Goal: Task Accomplishment & Management: Use online tool/utility

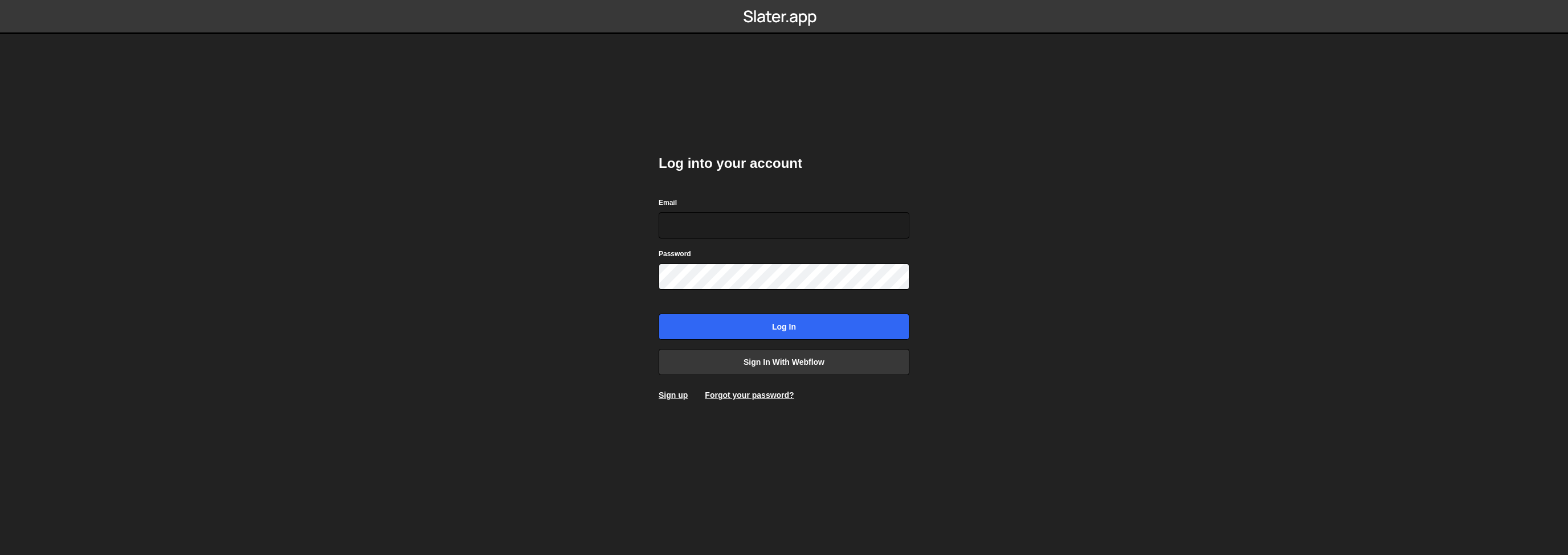
click at [671, 400] on div "Sign up" at bounding box center [673, 395] width 29 height 12
click at [671, 398] on link "Sign up" at bounding box center [673, 395] width 29 height 9
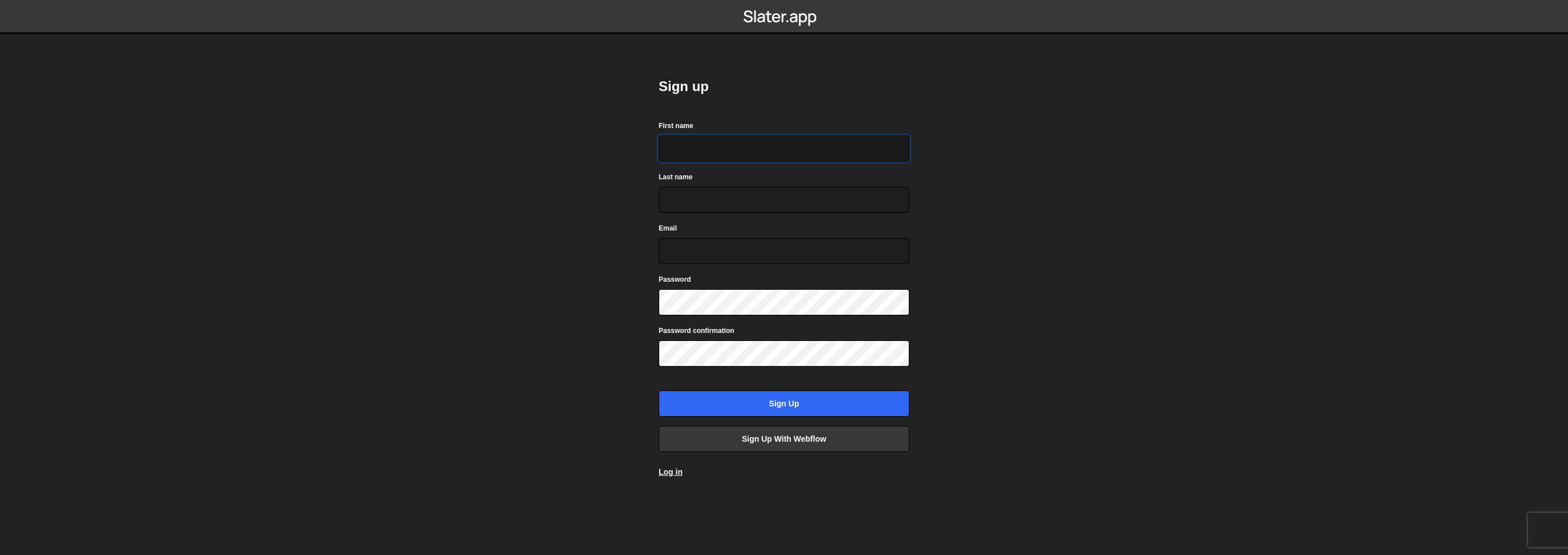
click at [698, 149] on input "First name" at bounding box center [784, 148] width 251 height 26
type input "100"
type input "M"
type input "ops@iteractives.com"
click at [559, 350] on body "Sign up First name 100 Last name M Email ops@iteractives.com Password Password …" at bounding box center [784, 277] width 1568 height 555
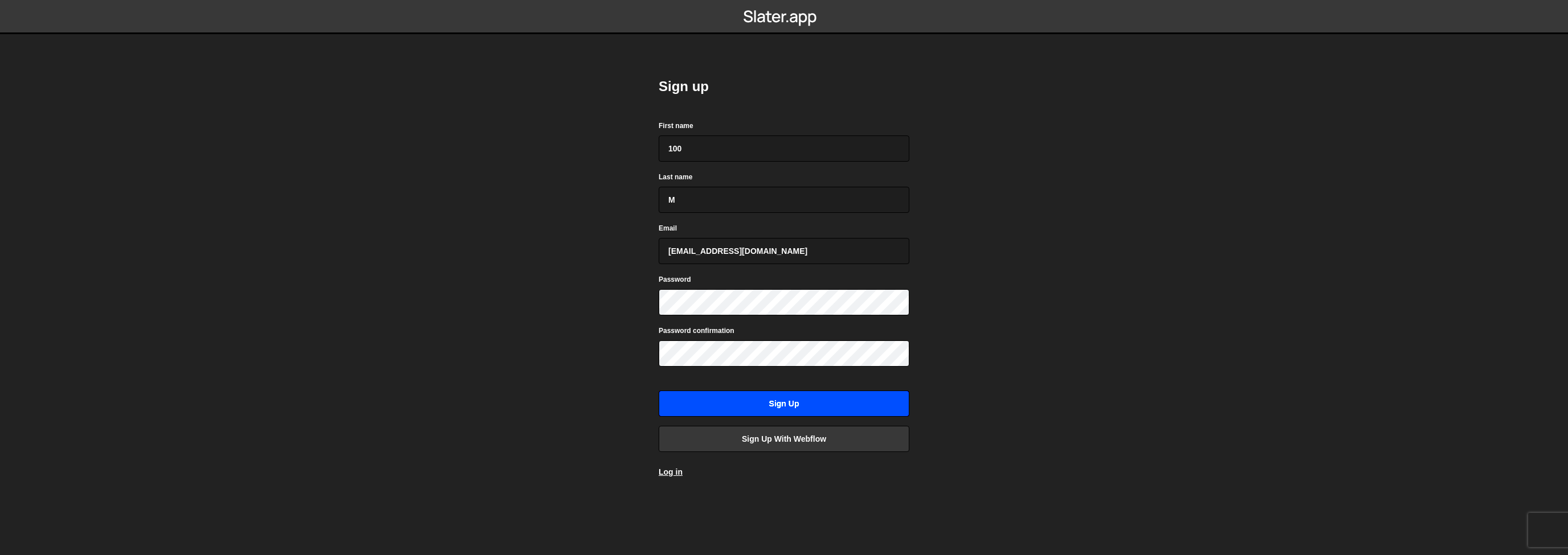
drag, startPoint x: 617, startPoint y: 361, endPoint x: 662, endPoint y: 394, distance: 55.8
click at [617, 361] on body "Sign up First name 100 Last name M Email ops@iteractives.com Password Password …" at bounding box center [784, 277] width 1568 height 555
click at [663, 394] on input "Sign up" at bounding box center [784, 404] width 251 height 26
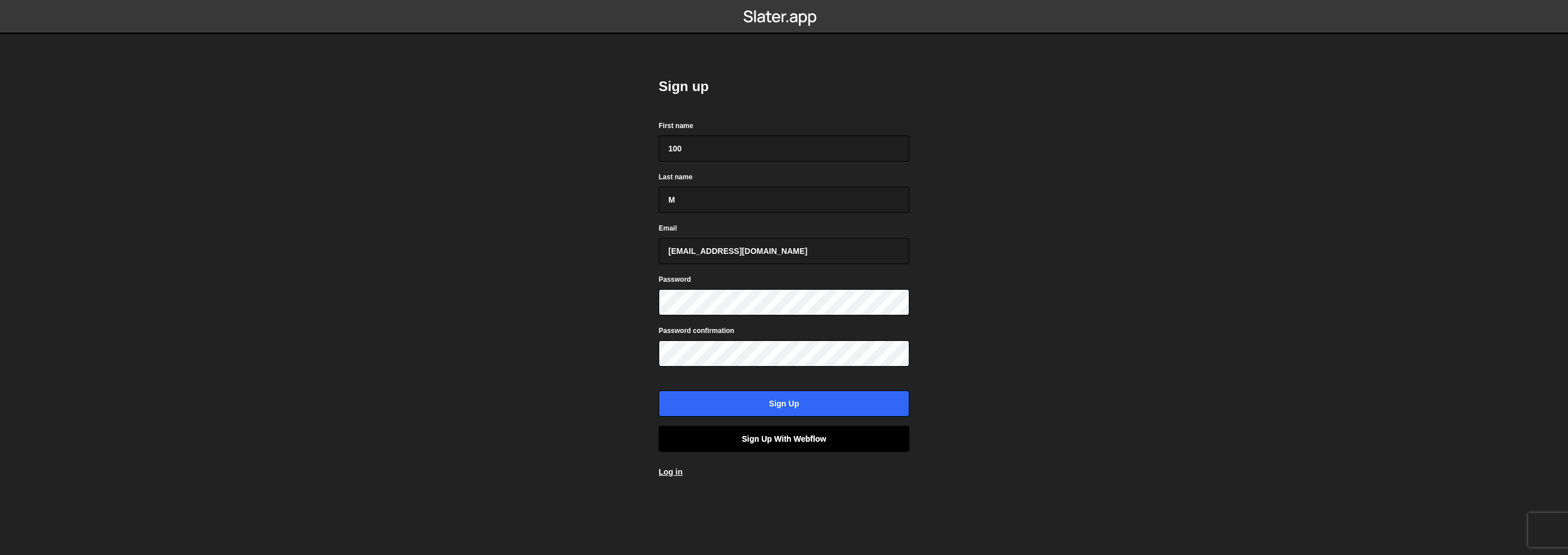
click at [768, 433] on link "Sign up with Webflow" at bounding box center [784, 439] width 251 height 26
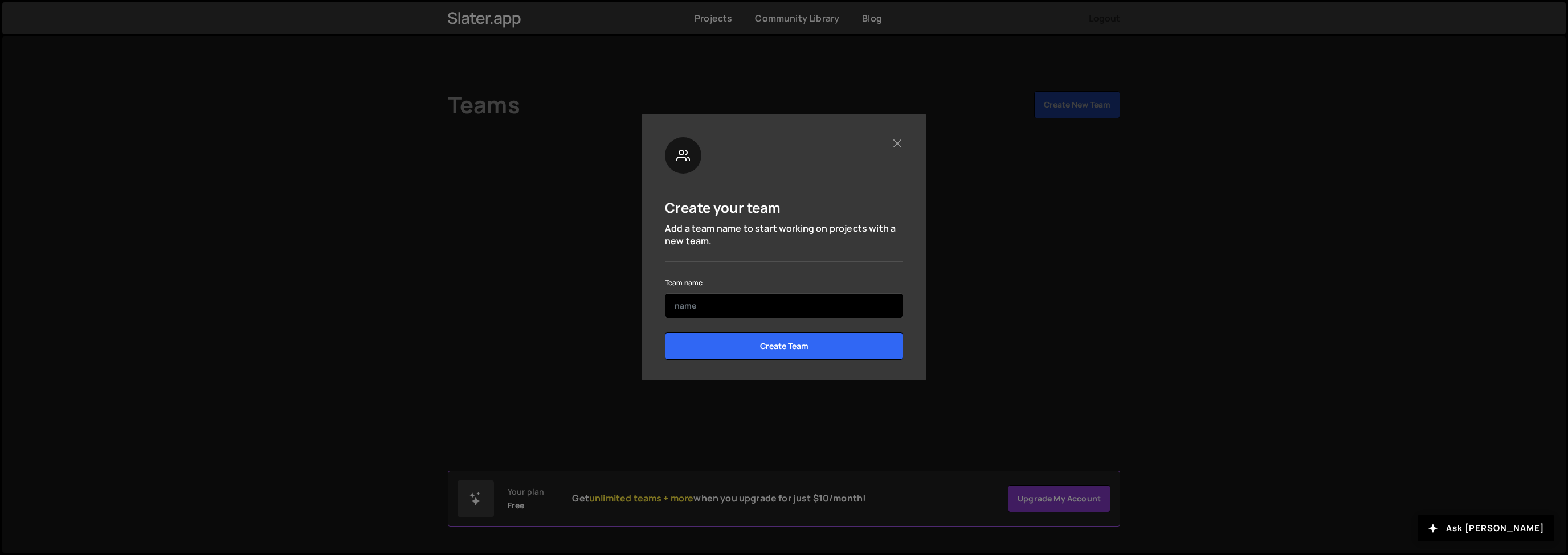
drag, startPoint x: 707, startPoint y: 321, endPoint x: 703, endPoint y: 307, distance: 14.6
click at [706, 318] on form "Team name Create Team" at bounding box center [784, 322] width 238 height 93
click at [703, 307] on input "text" at bounding box center [784, 305] width 238 height 25
type input "100"
type input "Engineering Team"
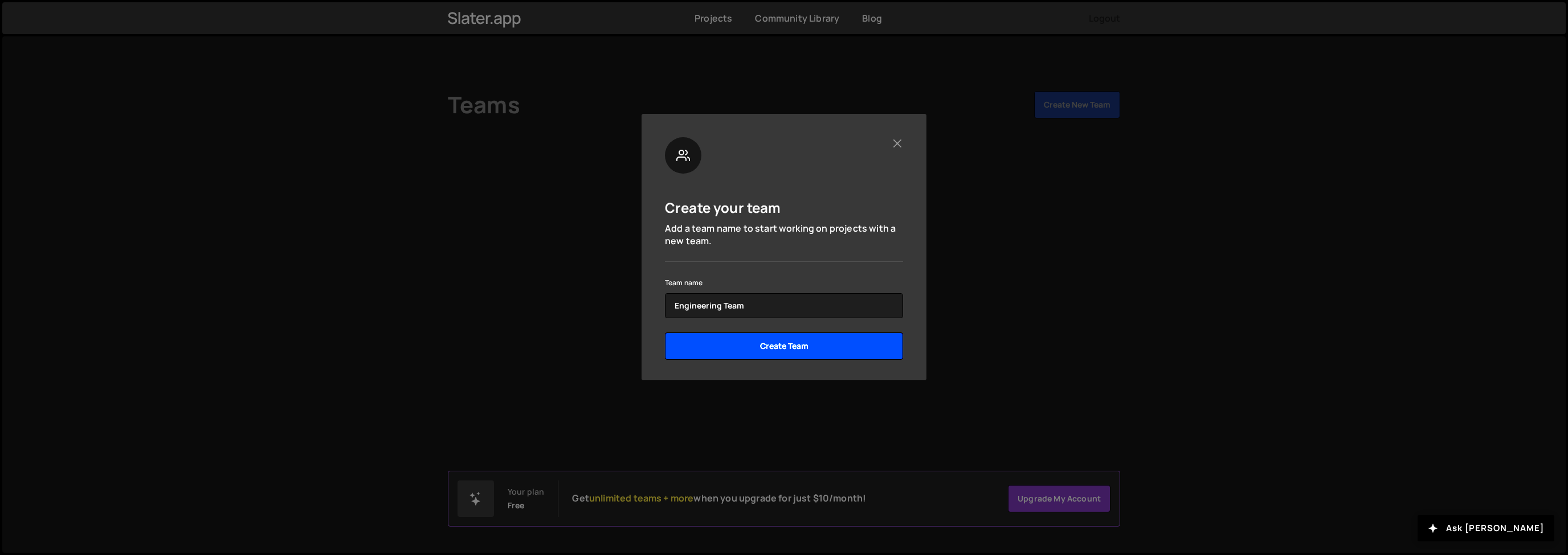
click at [774, 352] on input "Create Team" at bounding box center [784, 346] width 238 height 28
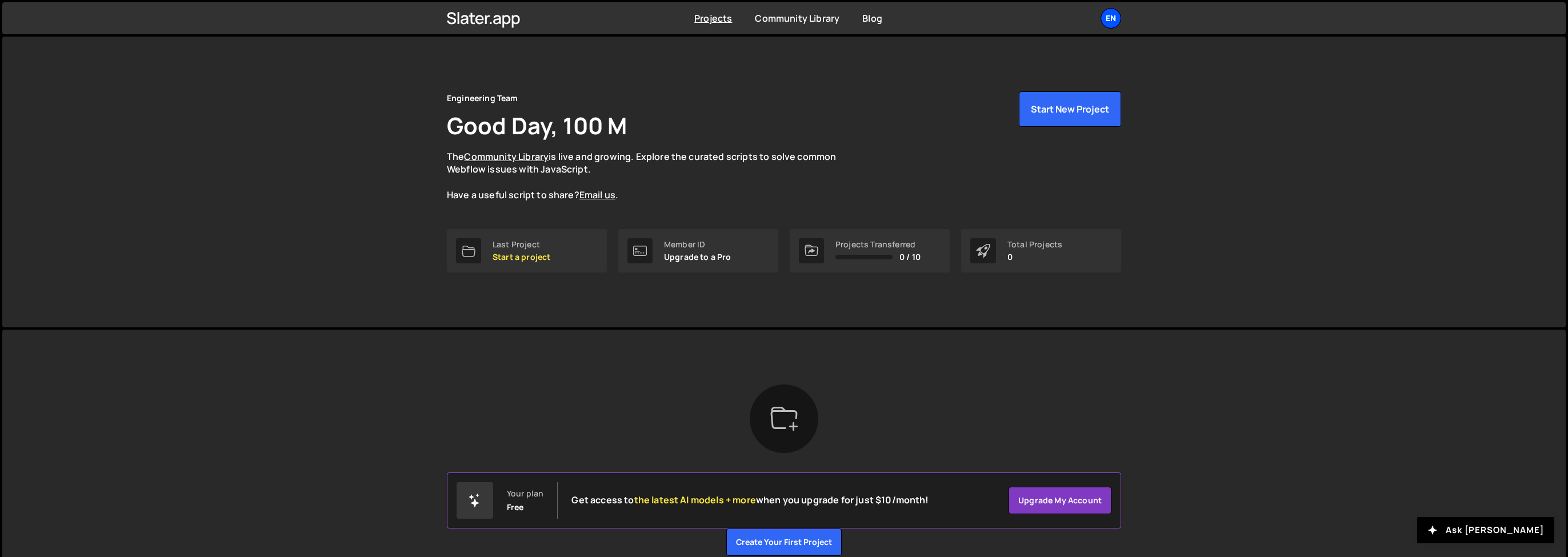
click at [1115, 24] on div "En" at bounding box center [1111, 18] width 21 height 21
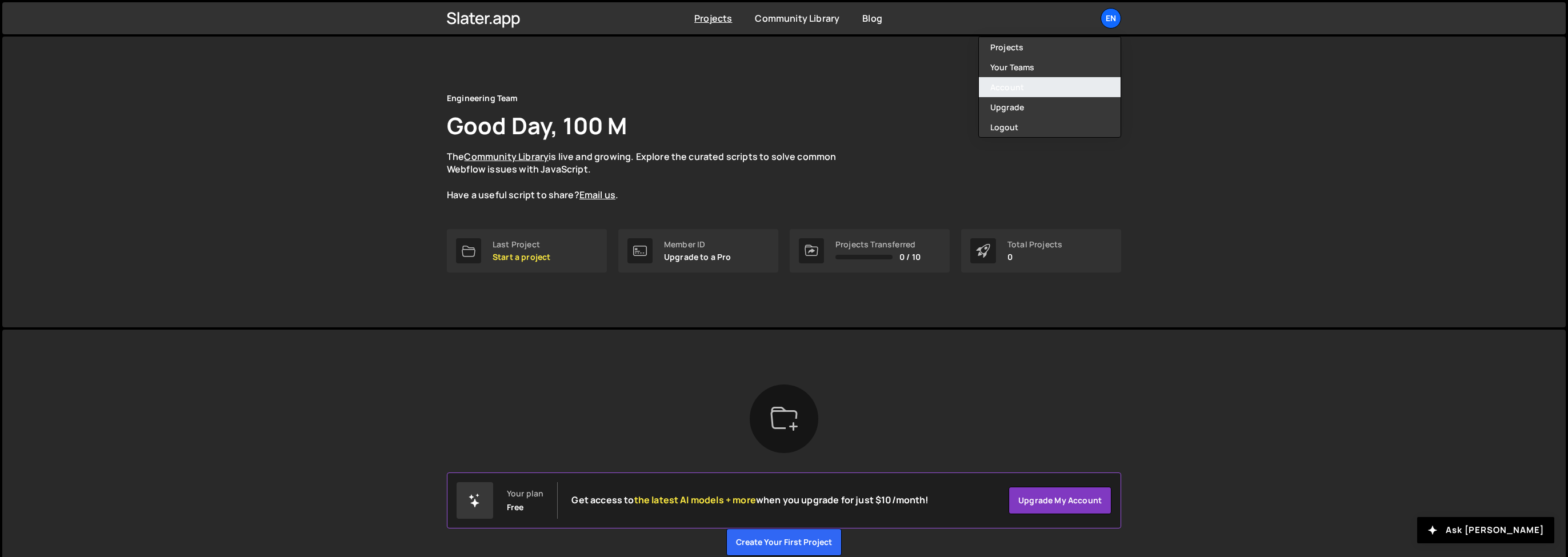
click at [1009, 90] on link "Account" at bounding box center [1050, 87] width 142 height 20
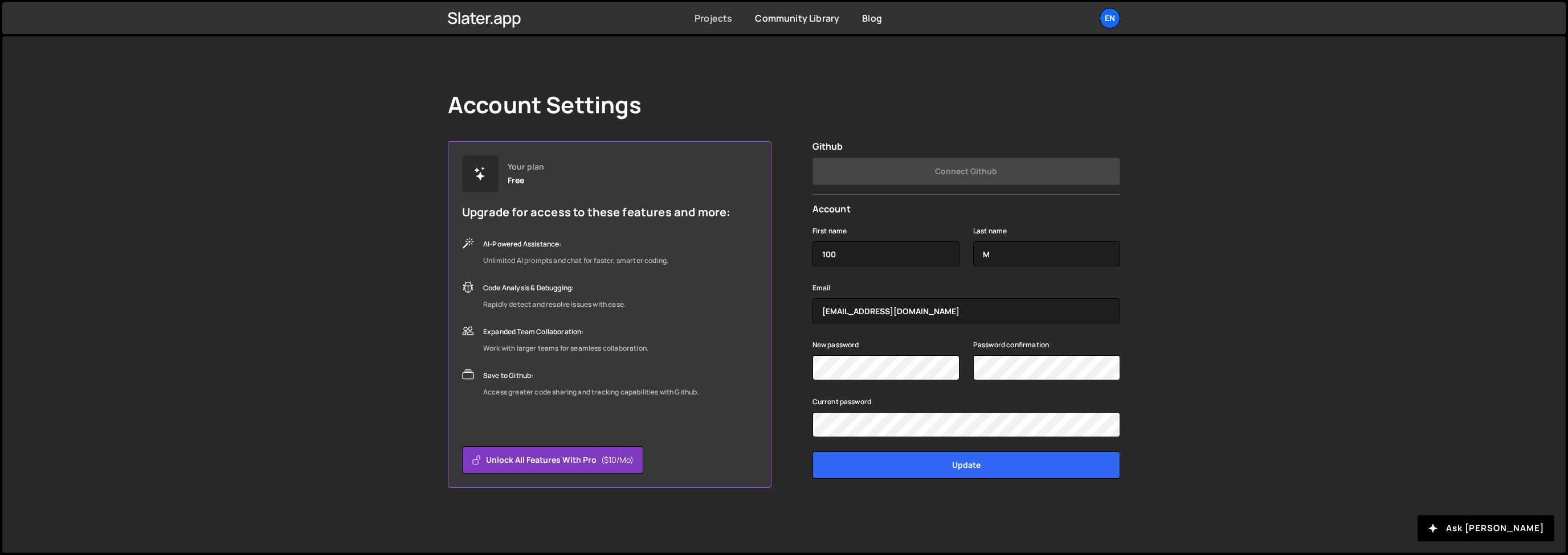
click at [697, 23] on link "Projects" at bounding box center [713, 19] width 38 height 13
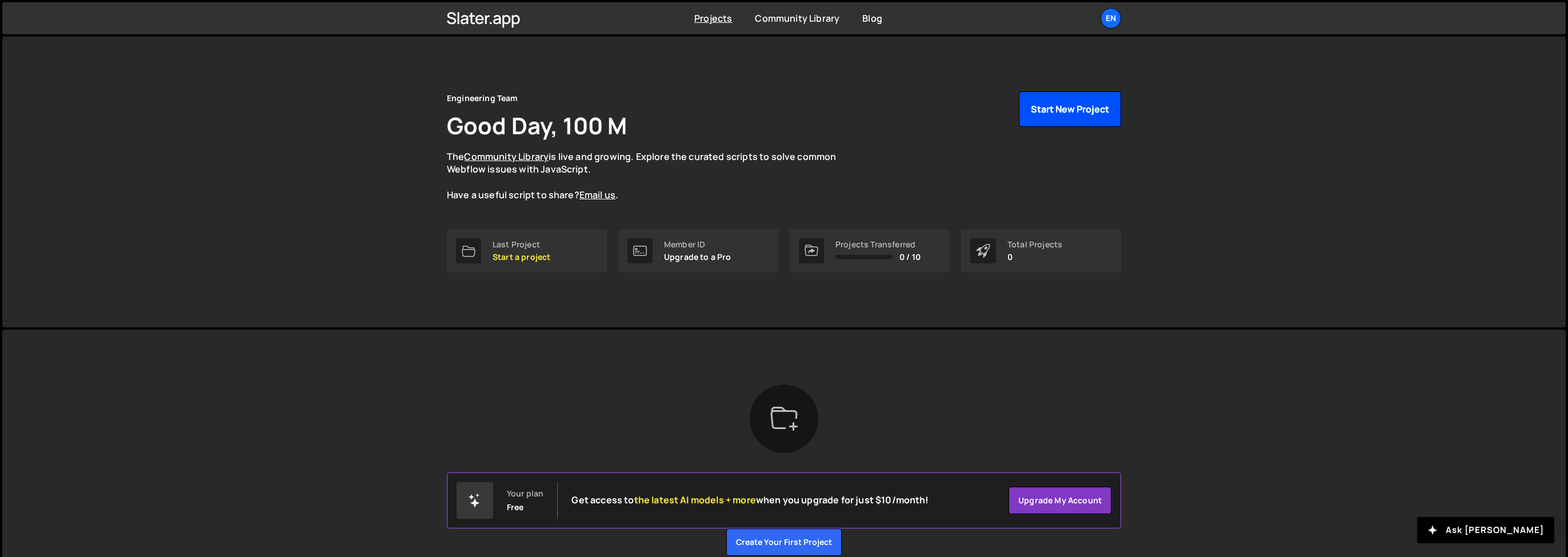
click at [1067, 113] on button "Start New Project" at bounding box center [1070, 109] width 102 height 35
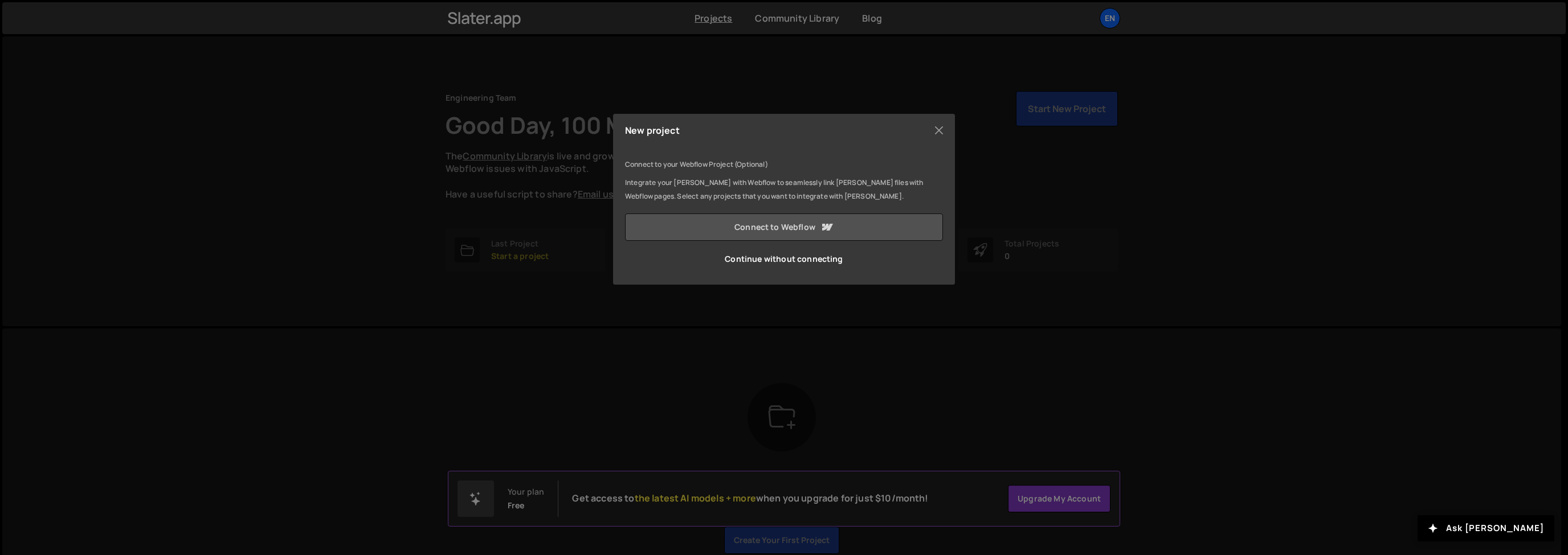
click at [793, 225] on link "Connect to Webflow" at bounding box center [784, 227] width 318 height 28
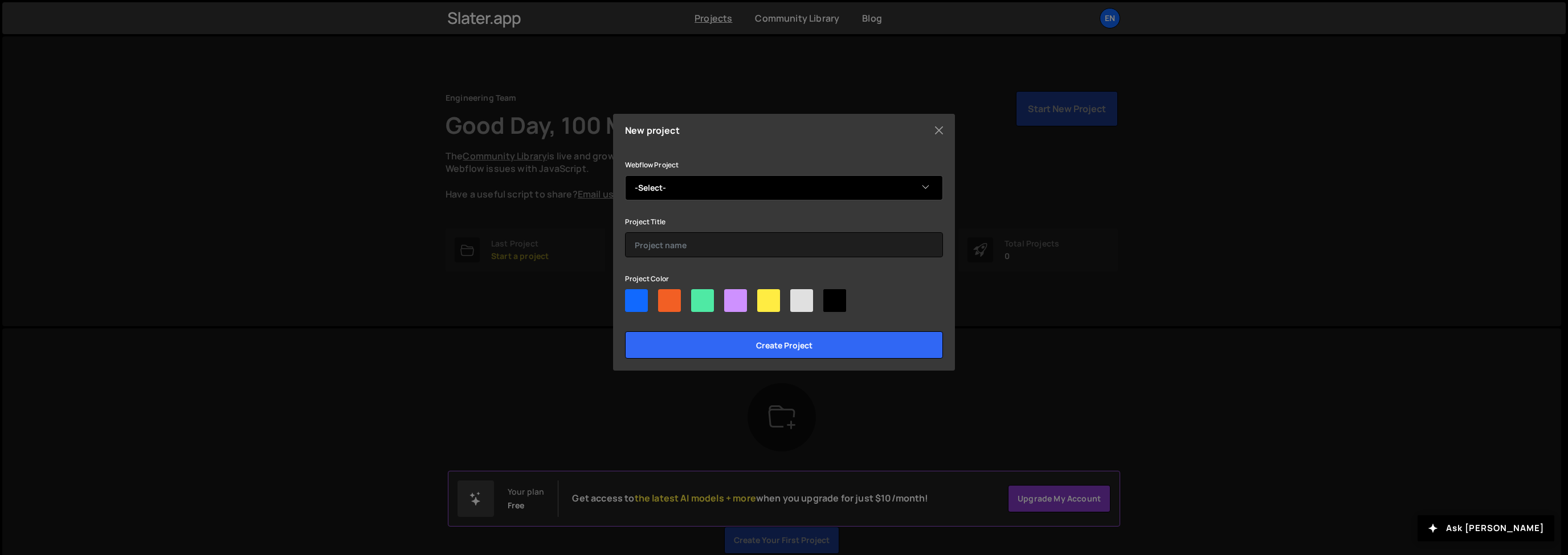
click at [716, 187] on select "-Select- Main website" at bounding box center [784, 187] width 318 height 25
select select "687e2e60e16a43253219b704"
click at [625, 175] on select "-Select- Main website" at bounding box center [784, 187] width 318 height 25
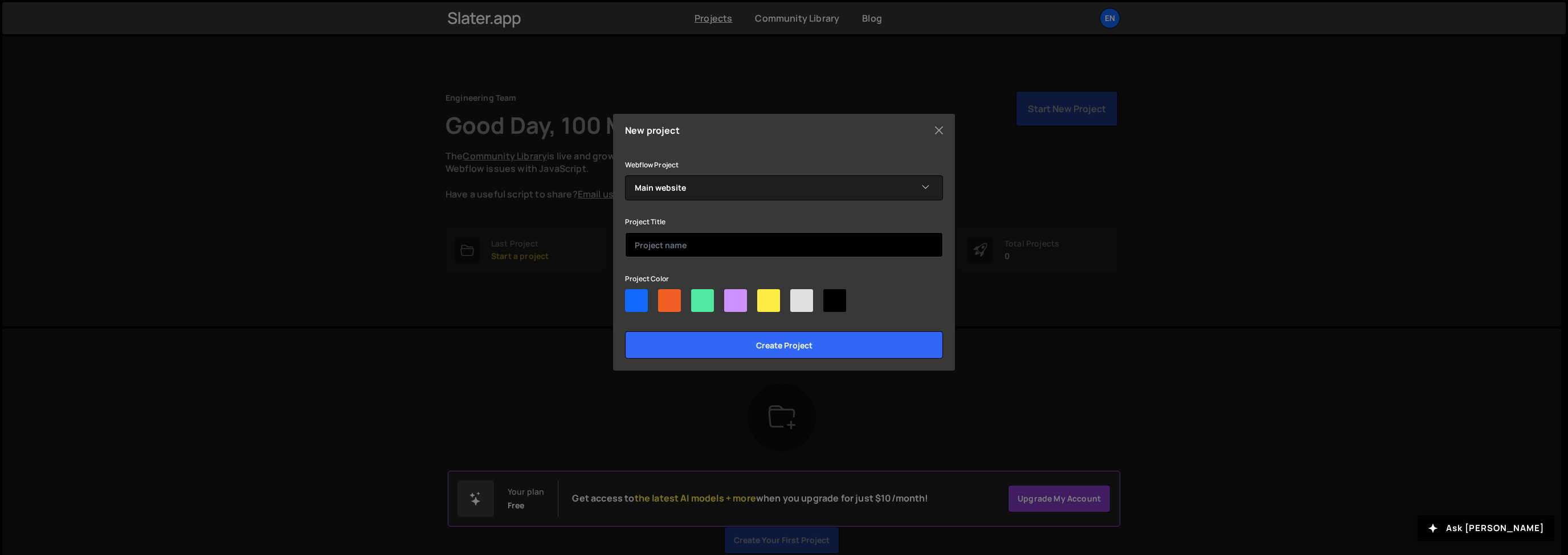
click at [703, 246] on input "text" at bounding box center [784, 244] width 318 height 25
click at [670, 287] on div "Project Color" at bounding box center [784, 294] width 318 height 45
drag, startPoint x: 649, startPoint y: 245, endPoint x: 651, endPoint y: 264, distance: 19.1
click at [649, 246] on input "wowell.com" at bounding box center [784, 244] width 318 height 25
click at [648, 251] on input "wowell.com" at bounding box center [784, 244] width 318 height 25
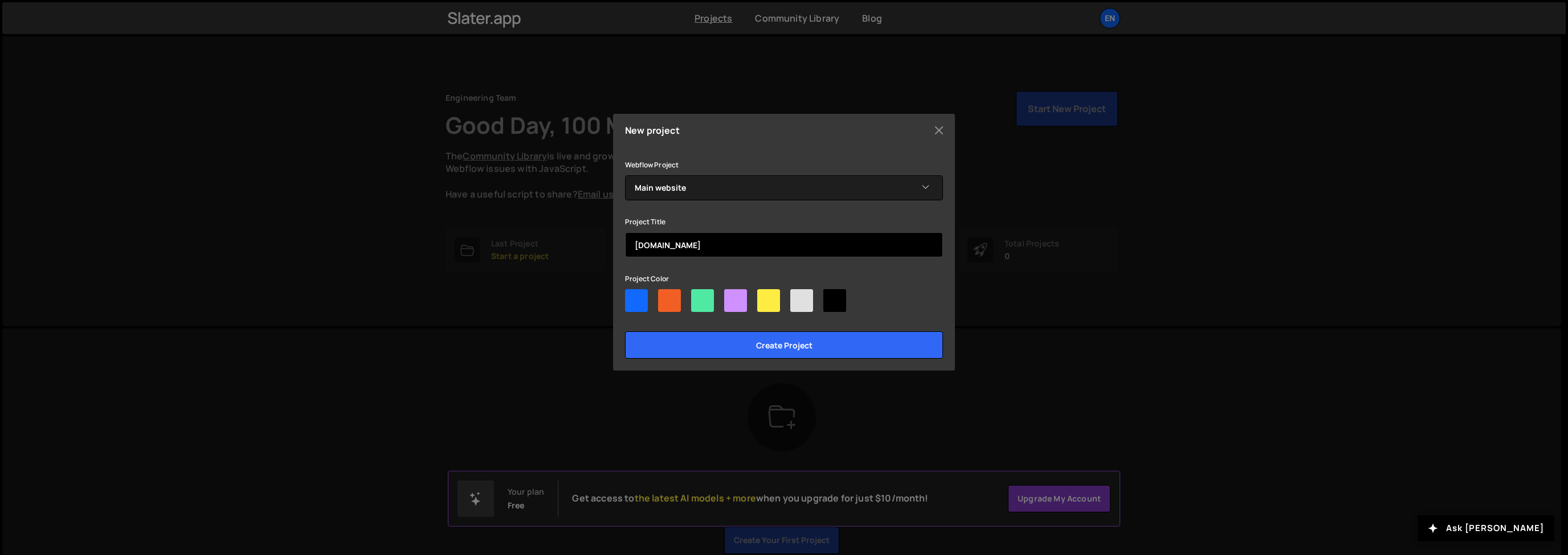
click at [646, 246] on input "wowell.com" at bounding box center [784, 244] width 318 height 25
type input "[DOMAIN_NAME]"
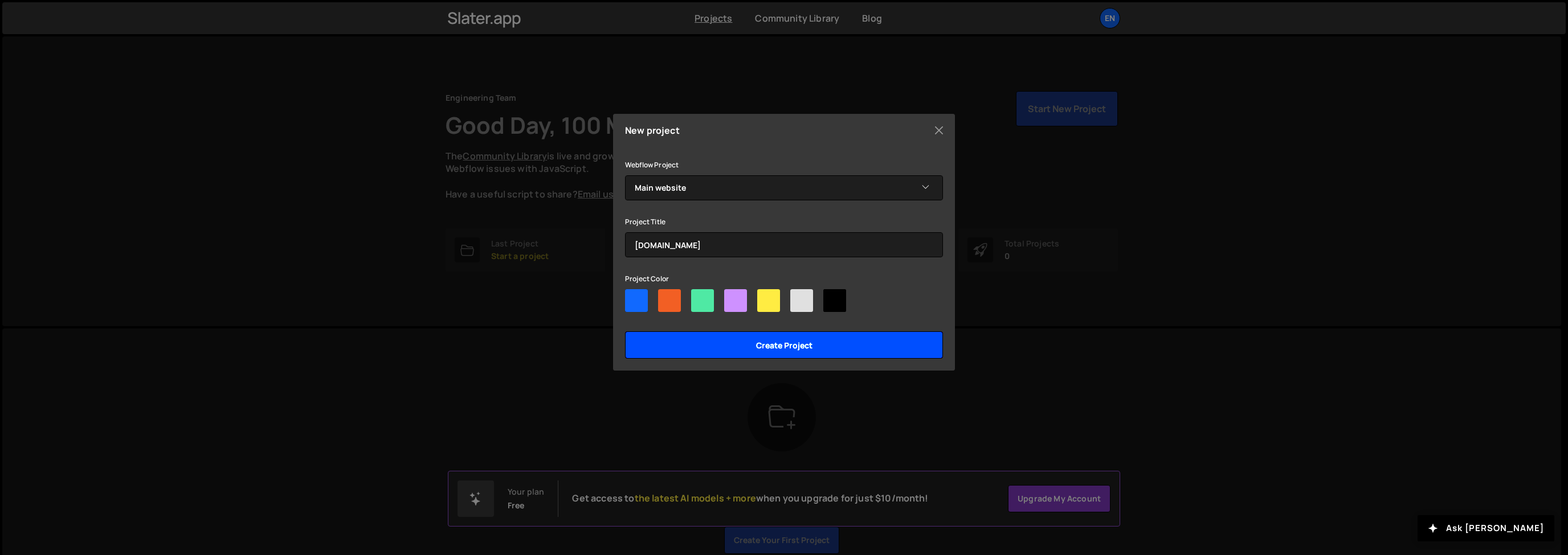
click at [699, 341] on input "Create project" at bounding box center [784, 345] width 318 height 28
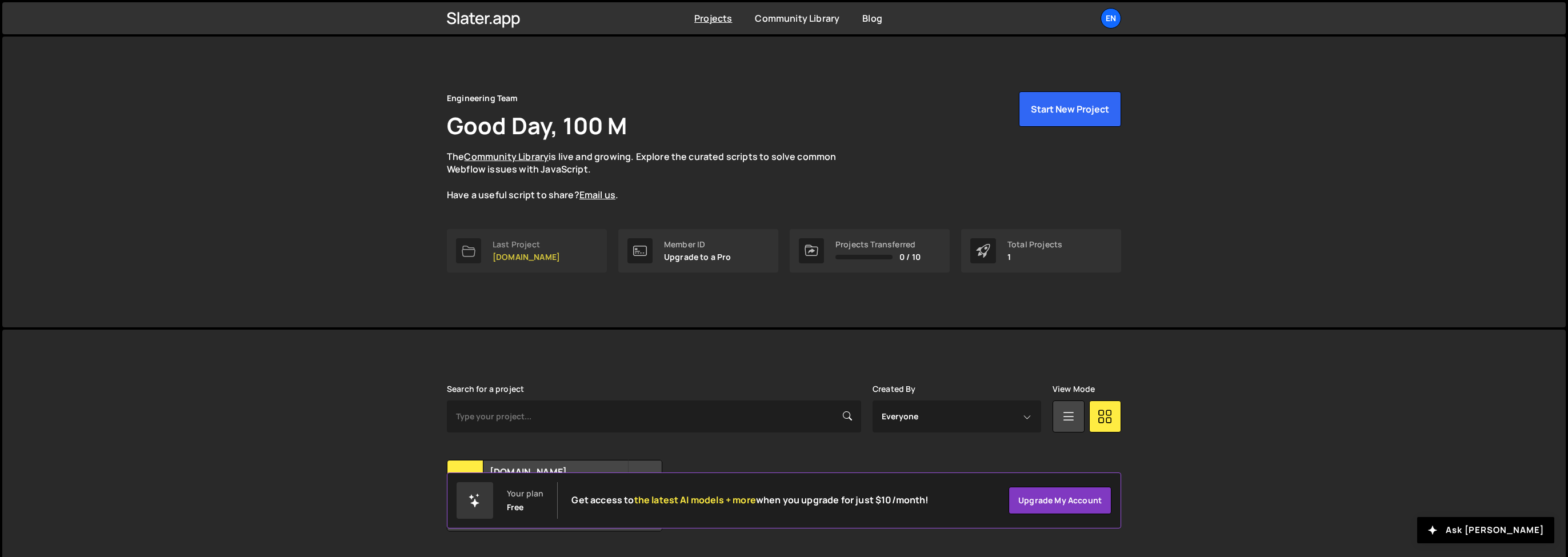
scroll to position [31, 0]
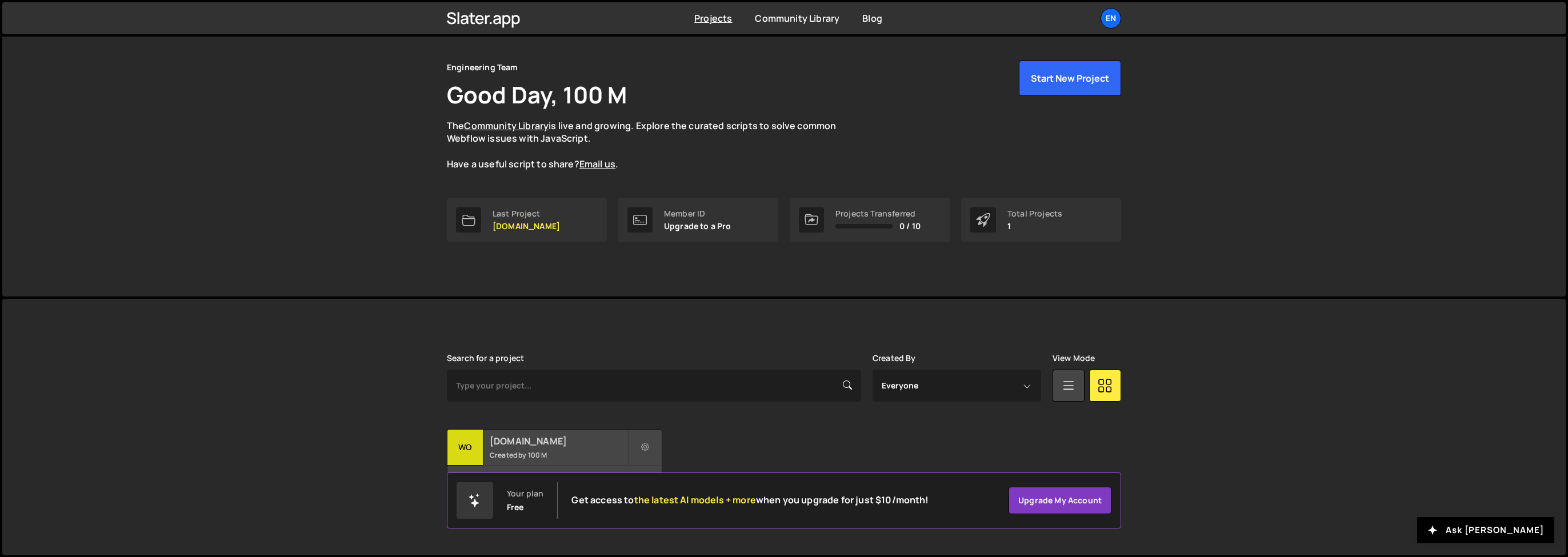
click at [515, 456] on small "Created by 100 M" at bounding box center [559, 455] width 138 height 10
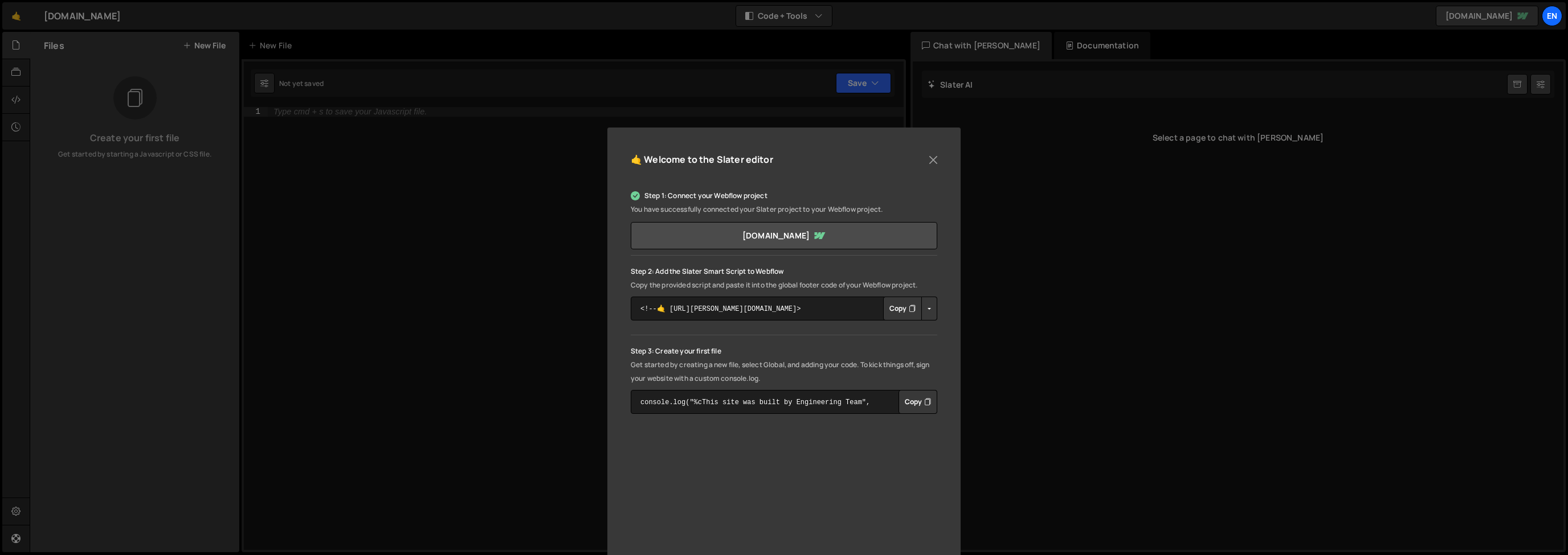
click at [512, 388] on div "🤙 Welcome to the Slater editor Step 1: Connect your Webflow project You have su…" at bounding box center [784, 277] width 1568 height 555
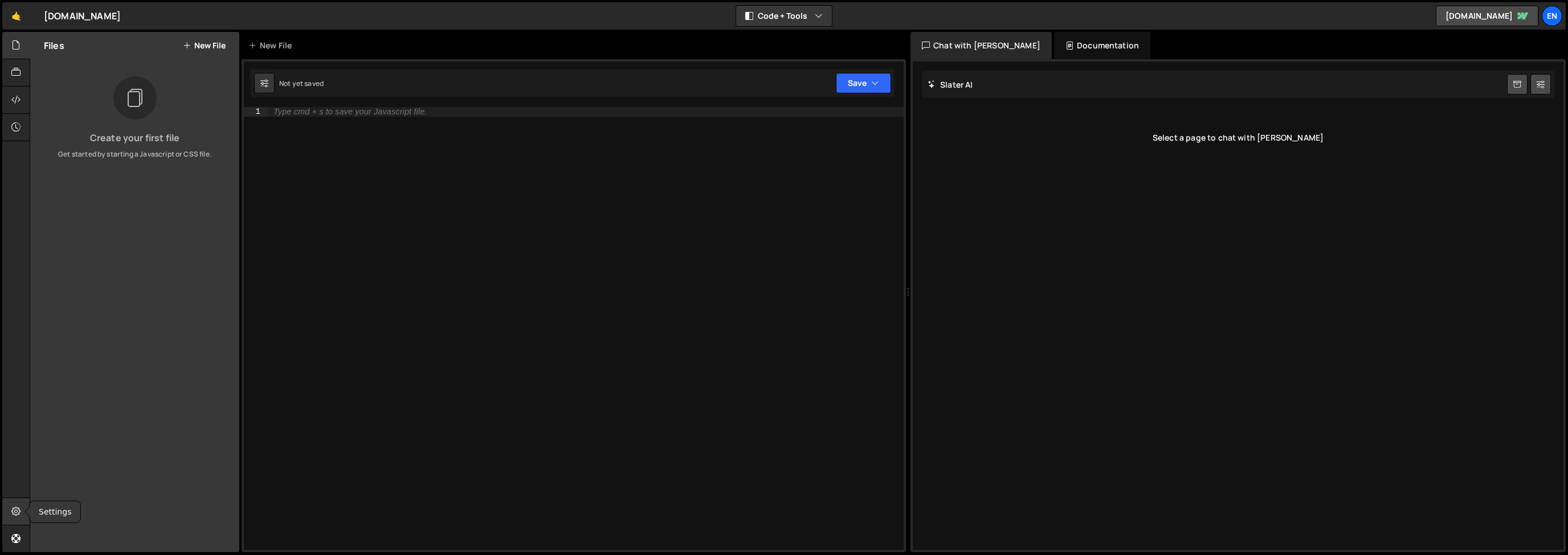
click at [13, 504] on div at bounding box center [16, 512] width 28 height 28
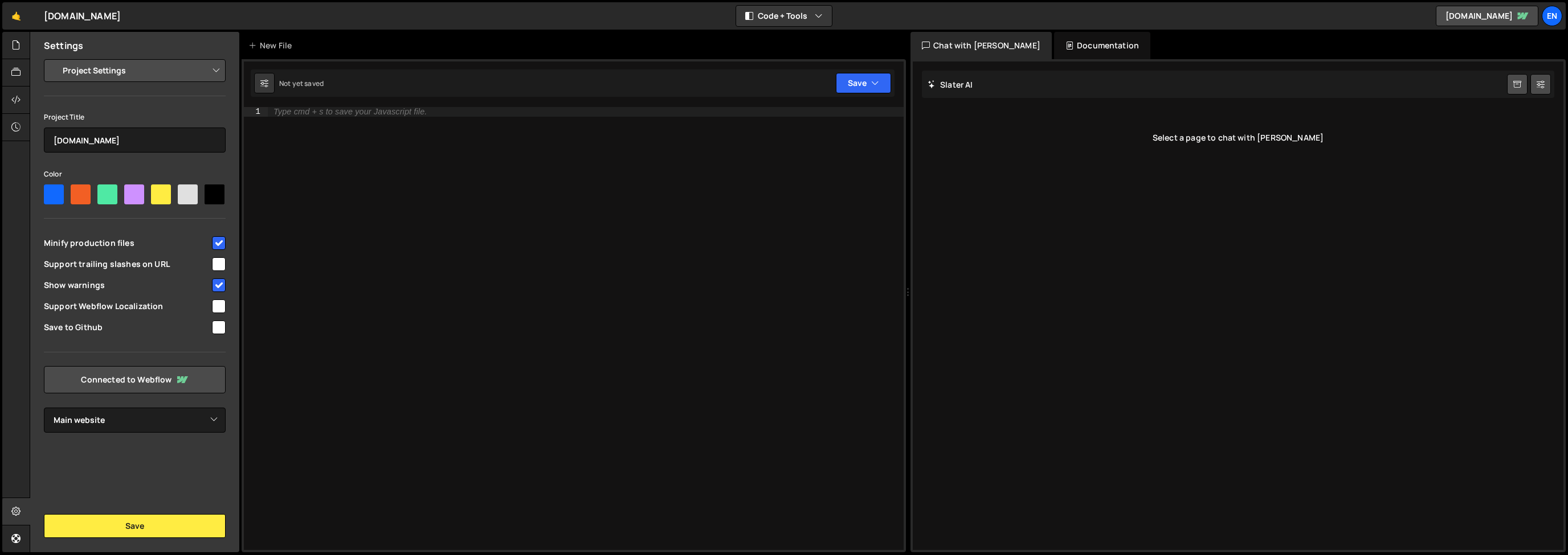
click at [143, 78] on select "Project Settings Code Editor Settings Chat Settings" at bounding box center [137, 71] width 167 height 25
click at [1500, 12] on link "main-website-version.webflow.io" at bounding box center [1487, 16] width 103 height 21
drag, startPoint x: 74, startPoint y: 336, endPoint x: 62, endPoint y: 326, distance: 15.6
click at [73, 335] on div "Save to Github" at bounding box center [134, 327] width 182 height 21
click at [62, 326] on span "Save to Github" at bounding box center [126, 327] width 166 height 12
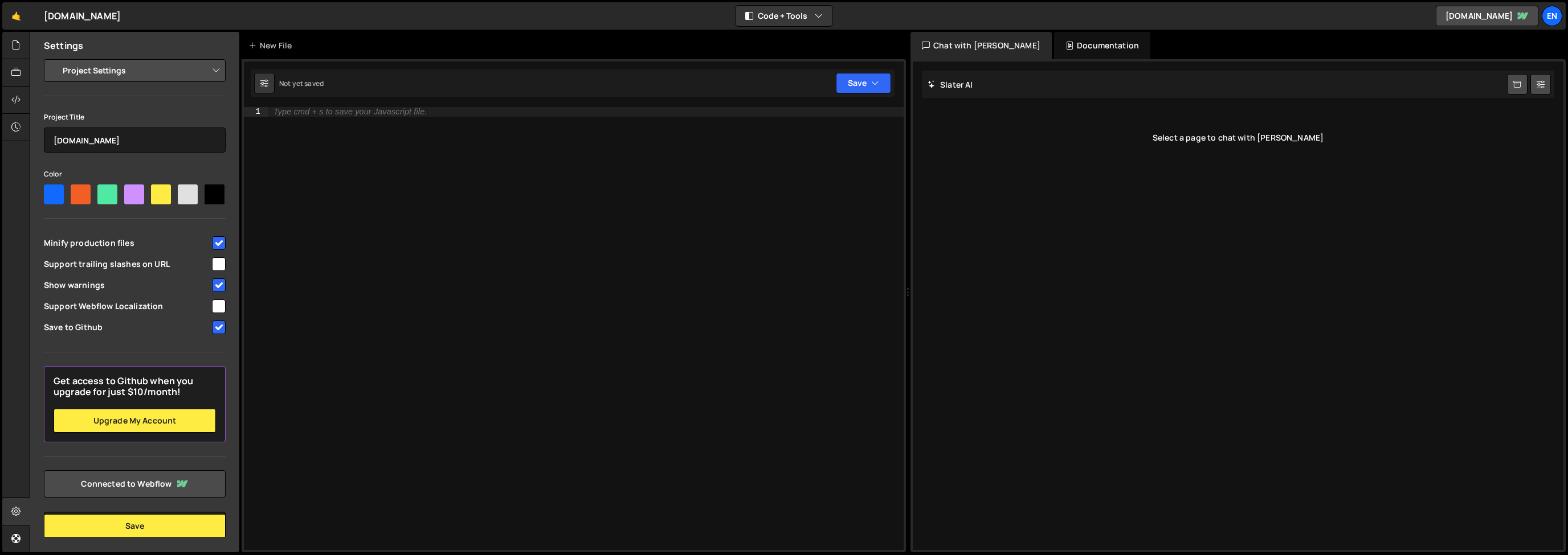
click at [218, 334] on input "checkbox" at bounding box center [218, 327] width 13 height 13
checkbox input "true"
click at [1054, 53] on div "Documentation" at bounding box center [1102, 46] width 96 height 28
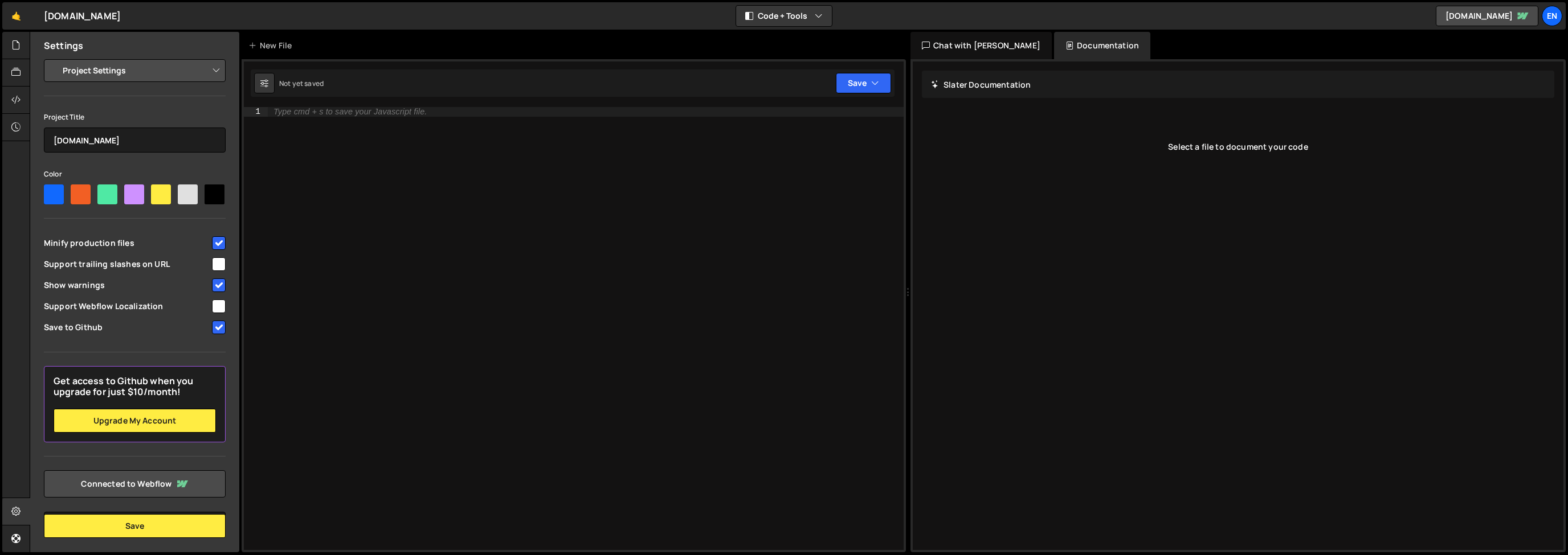
click at [970, 50] on div "Chat with [PERSON_NAME]" at bounding box center [981, 46] width 141 height 28
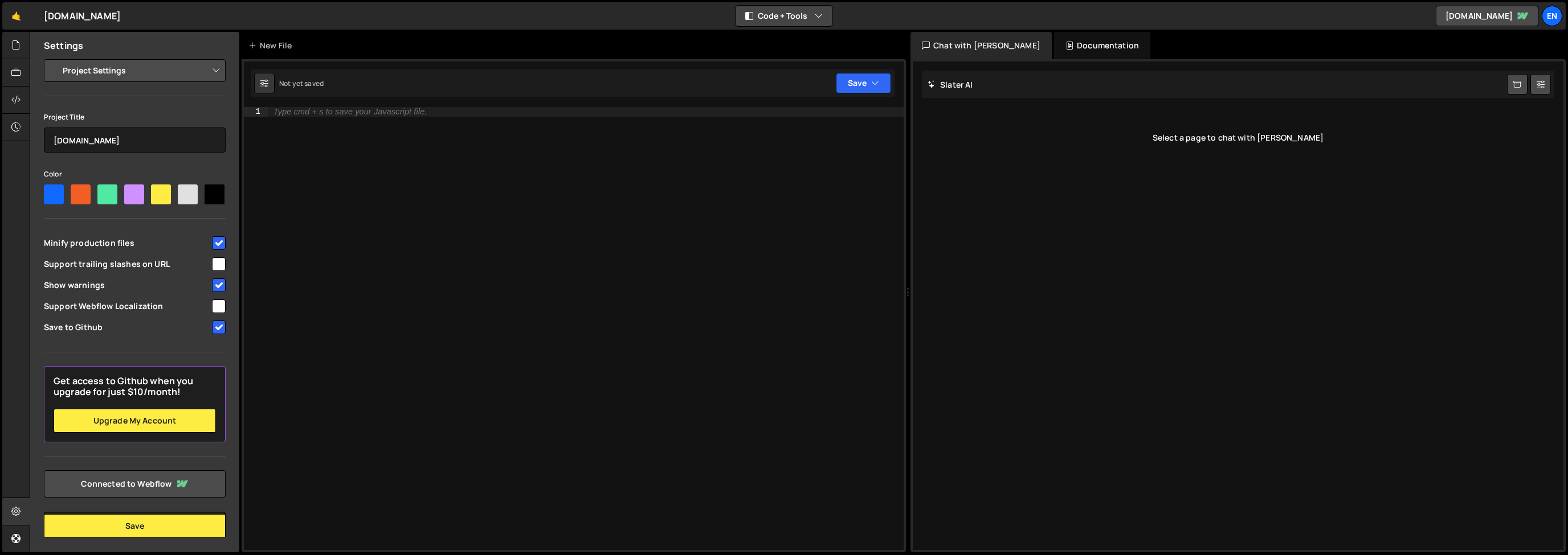
click at [823, 23] on button "Code + Tools" at bounding box center [784, 16] width 96 height 21
click at [65, 58] on div "Settings" at bounding box center [135, 46] width 209 height 28
click at [70, 67] on select "Project Settings Code Editor Settings Chat Settings" at bounding box center [137, 71] width 167 height 25
click at [53, 58] on select "Project Settings Code Editor Settings Chat Settings" at bounding box center [137, 71] width 167 height 25
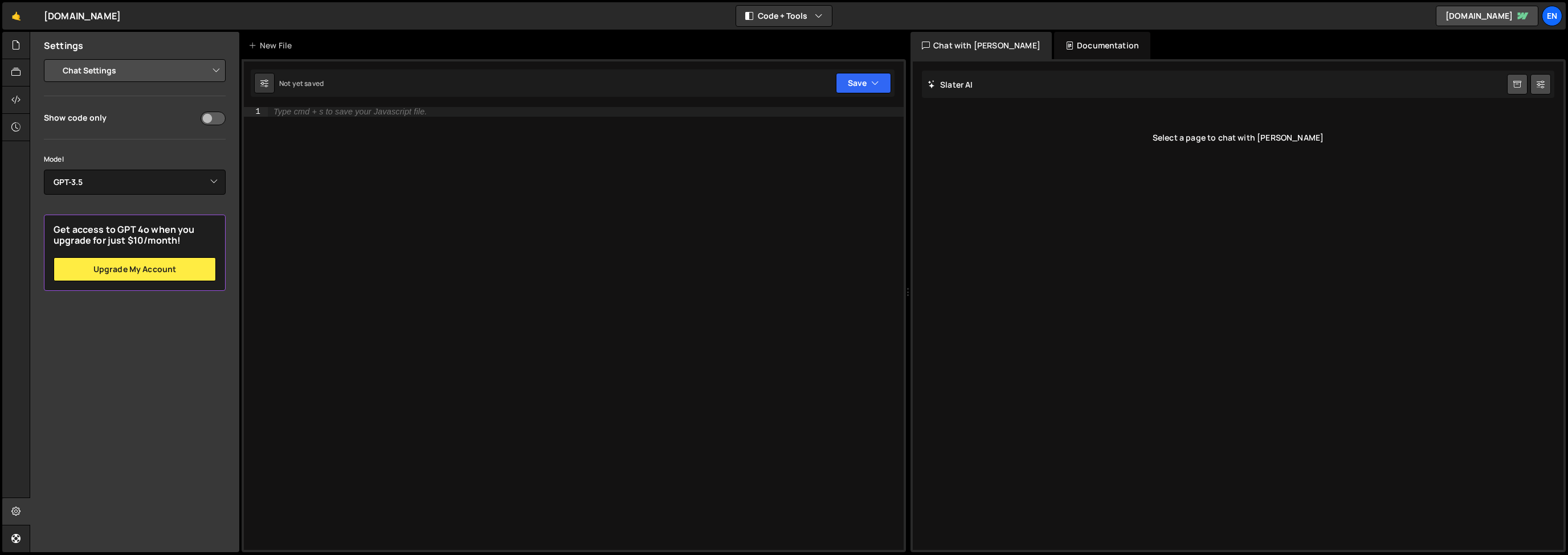
click at [94, 77] on select "Project Settings Code Editor Settings Chat Settings" at bounding box center [137, 71] width 167 height 25
click at [53, 58] on select "Project Settings Code Editor Settings Chat Settings" at bounding box center [137, 71] width 167 height 25
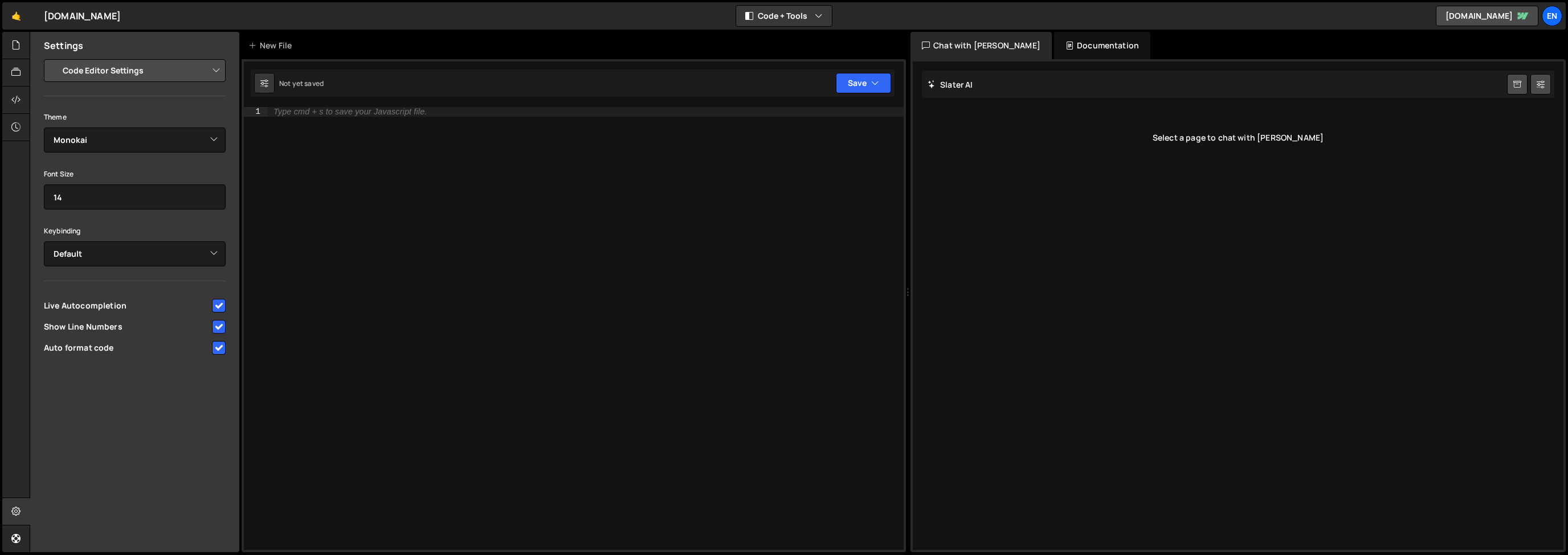
click at [66, 73] on select "Project Settings Code Editor Settings Chat Settings" at bounding box center [137, 71] width 167 height 25
select select "chat"
click at [53, 58] on select "Project Settings Code Editor Settings Chat Settings" at bounding box center [137, 71] width 167 height 25
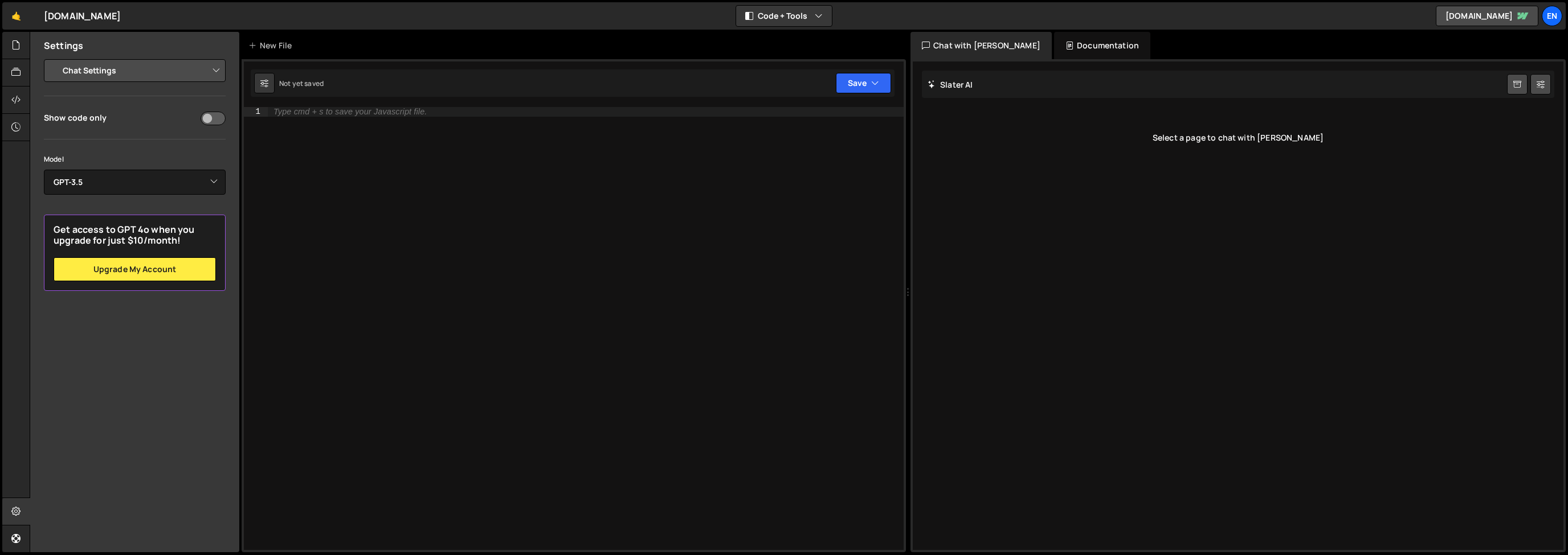
click at [89, 167] on div "Model Select Model GPT-3.5 GPT-4o mini GPT-4o (Pro) GPT-4.1 (Pro)" at bounding box center [134, 174] width 182 height 42
click at [83, 178] on select "Select Model GPT-3.5 GPT-4o mini GPT-4o (Pro) GPT-4.1 (Pro)" at bounding box center [134, 182] width 182 height 25
click at [15, 94] on icon at bounding box center [16, 100] width 9 height 13
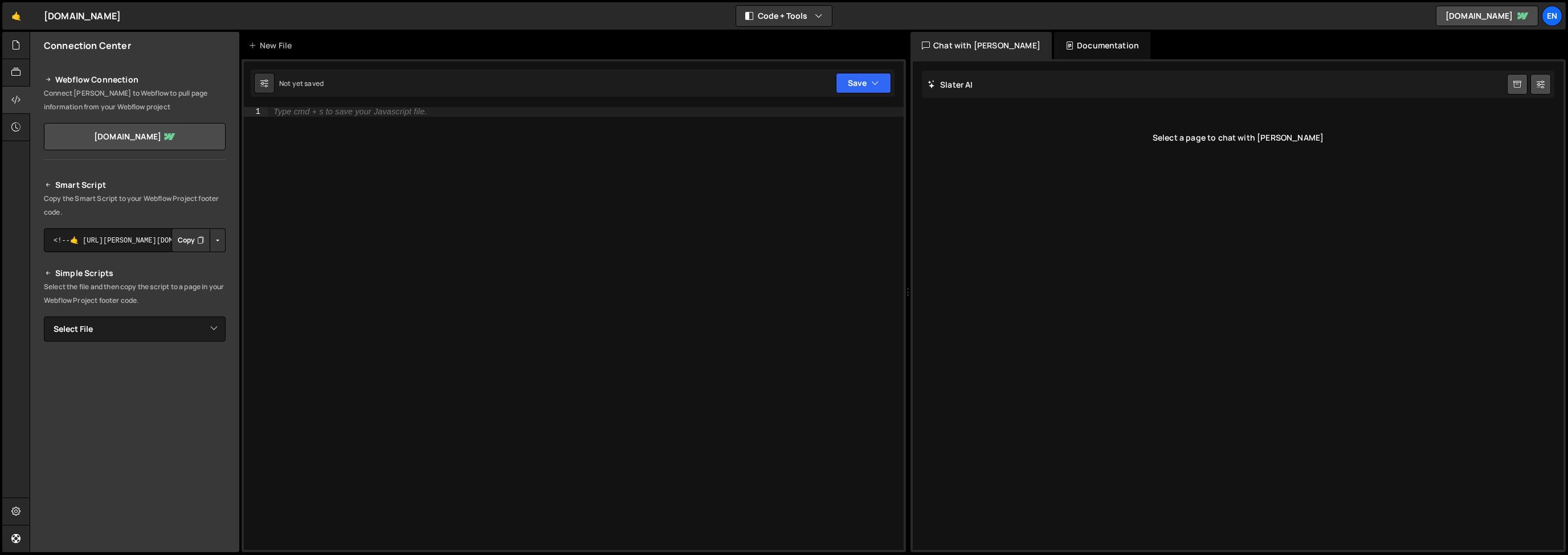
drag, startPoint x: 55, startPoint y: 13, endPoint x: 196, endPoint y: 26, distance: 141.6
click at [55, 13] on div "womwell.com ⚠️ Code is being edited in another browser" at bounding box center [82, 15] width 77 height 13
click at [1547, 15] on div "En" at bounding box center [1552, 16] width 21 height 21
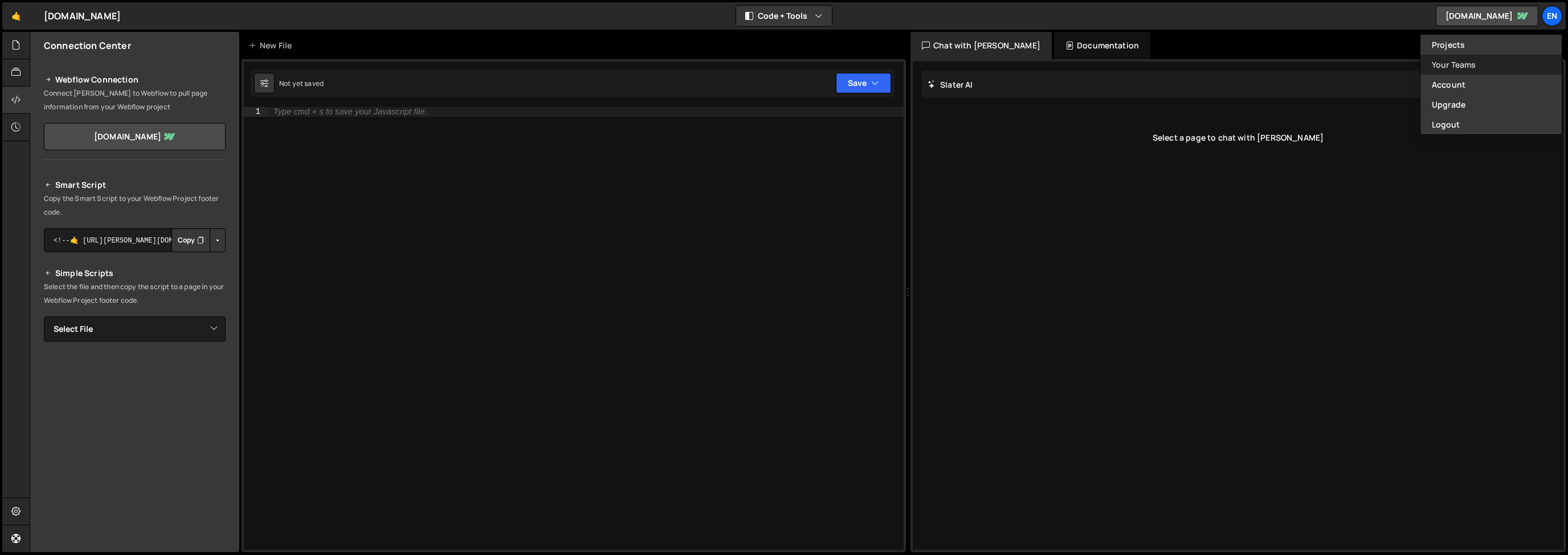
click at [1472, 68] on link "Your Teams" at bounding box center [1491, 64] width 141 height 20
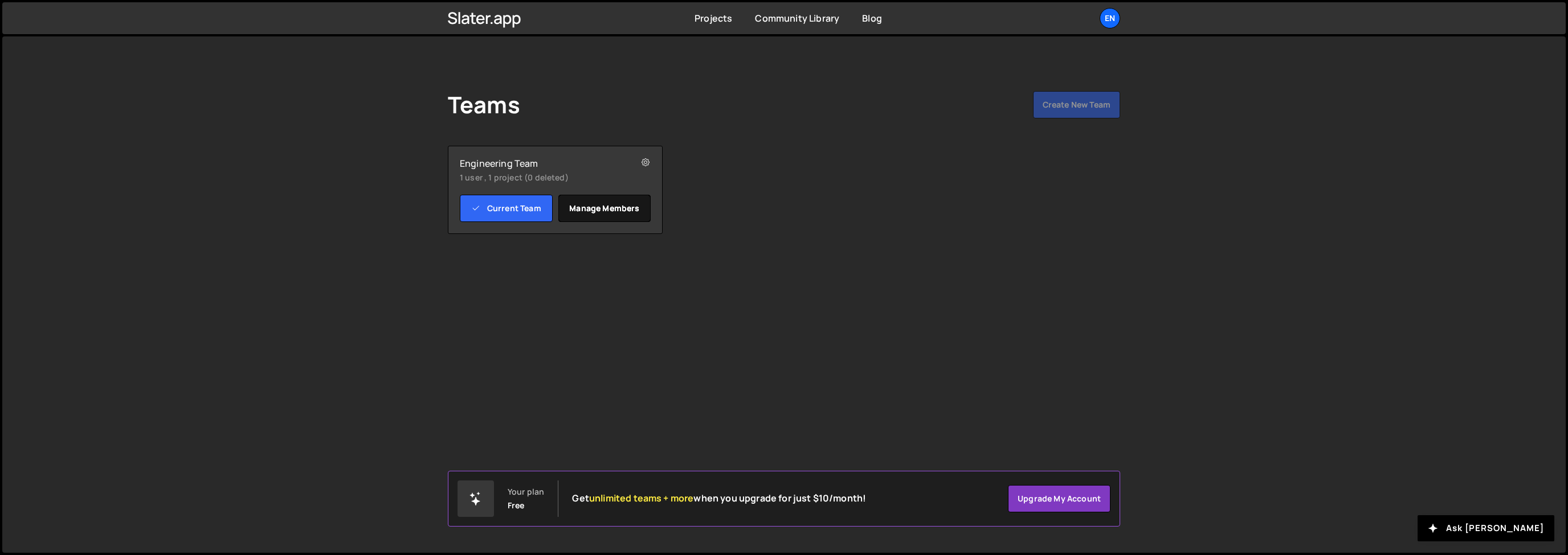
click at [587, 215] on link "Manage members" at bounding box center [605, 209] width 93 height 28
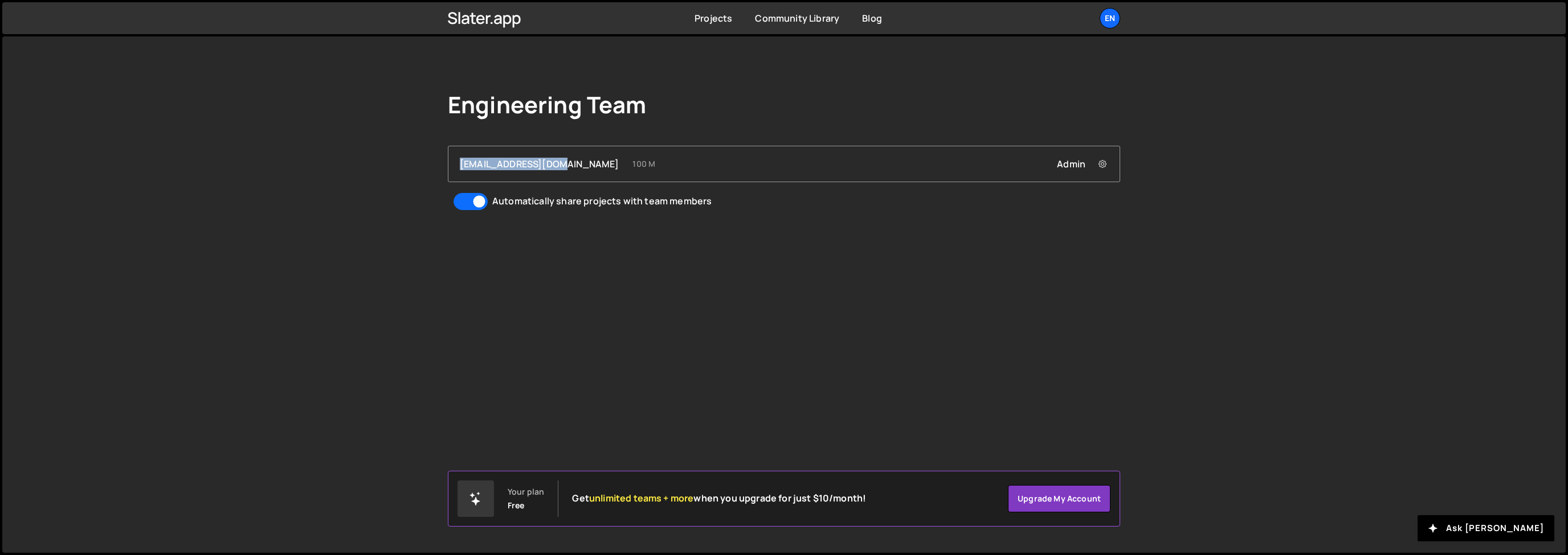
drag, startPoint x: 479, startPoint y: 156, endPoint x: 555, endPoint y: 163, distance: 76.3
click at [551, 163] on div "[EMAIL_ADDRESS][DOMAIN_NAME] 100 M Admin Remove [EMAIL_ADDRESS][DOMAIN_NAME] fr…" at bounding box center [784, 164] width 671 height 35
drag, startPoint x: 631, startPoint y: 169, endPoint x: 1047, endPoint y: 175, distance: 416.0
click at [642, 171] on div "[EMAIL_ADDRESS][DOMAIN_NAME] 100 M Admin Remove [EMAIL_ADDRESS][DOMAIN_NAME] fr…" at bounding box center [784, 164] width 671 height 35
click at [1110, 165] on button at bounding box center [1103, 164] width 23 height 23
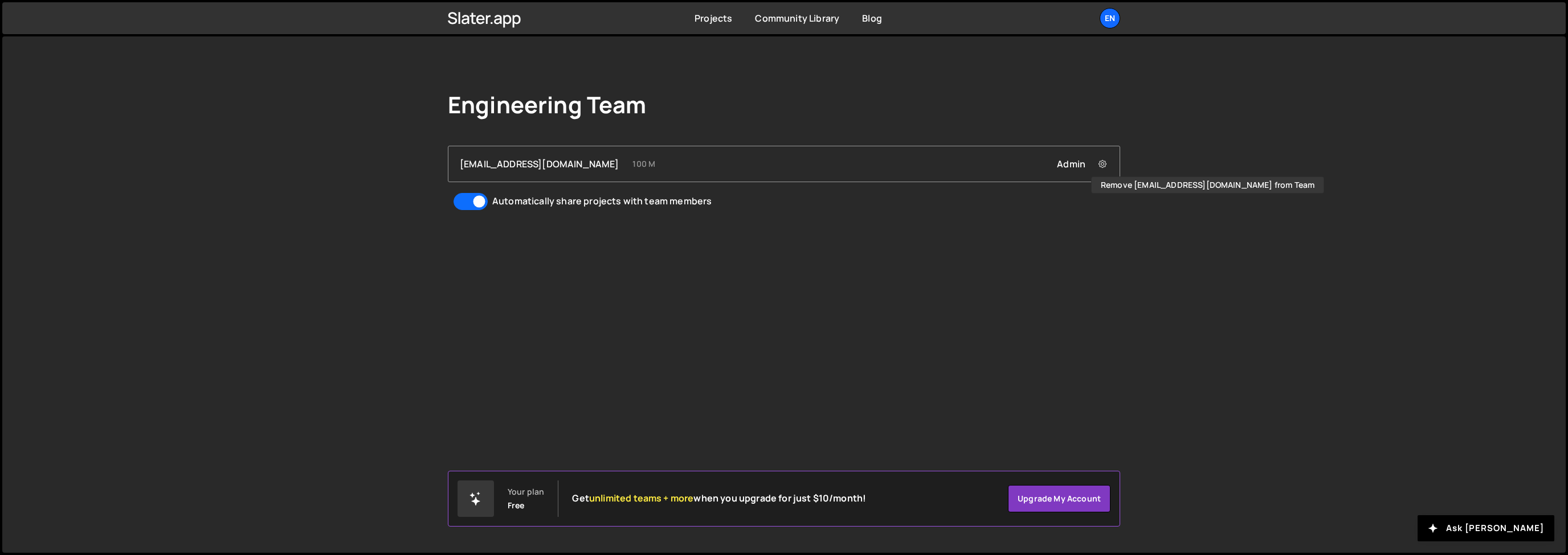
click at [693, 226] on div "Engineering Team [EMAIL_ADDRESS][DOMAIN_NAME] 100 M Admin Remove [EMAIL_ADDRESS…" at bounding box center [784, 151] width 707 height 230
click at [476, 205] on input "Automatically share projects with team members" at bounding box center [470, 201] width 34 height 17
drag, startPoint x: 473, startPoint y: 206, endPoint x: 531, endPoint y: 457, distance: 257.6
click at [473, 206] on input "Automatically share projects with team members" at bounding box center [470, 201] width 34 height 17
checkbox input "true"
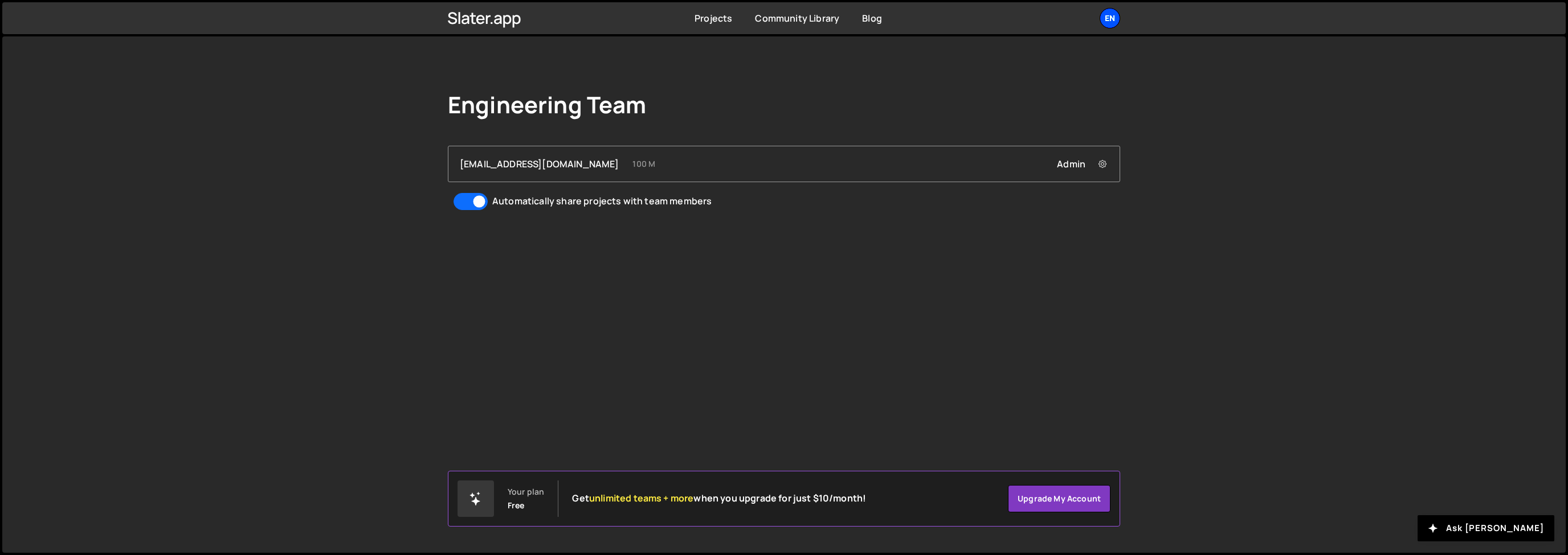
click at [1103, 26] on div "En" at bounding box center [1110, 18] width 21 height 21
click at [1006, 93] on link "Account" at bounding box center [1049, 87] width 141 height 20
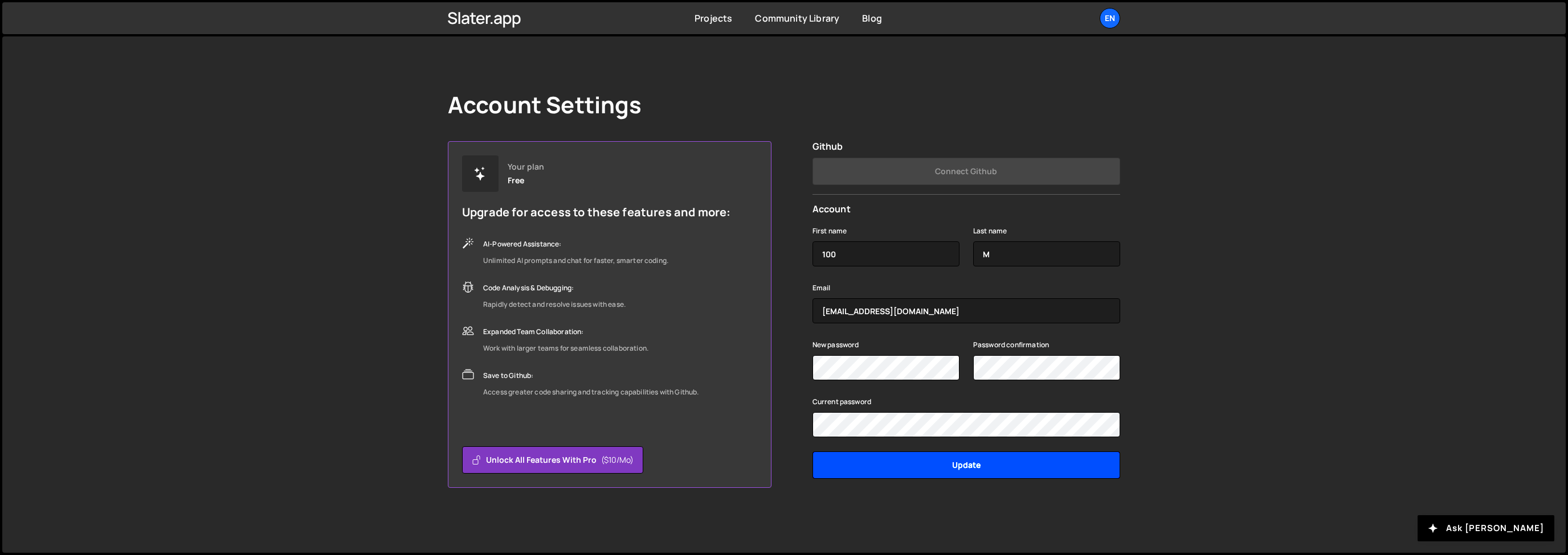
click at [856, 459] on input "Update" at bounding box center [966, 465] width 307 height 28
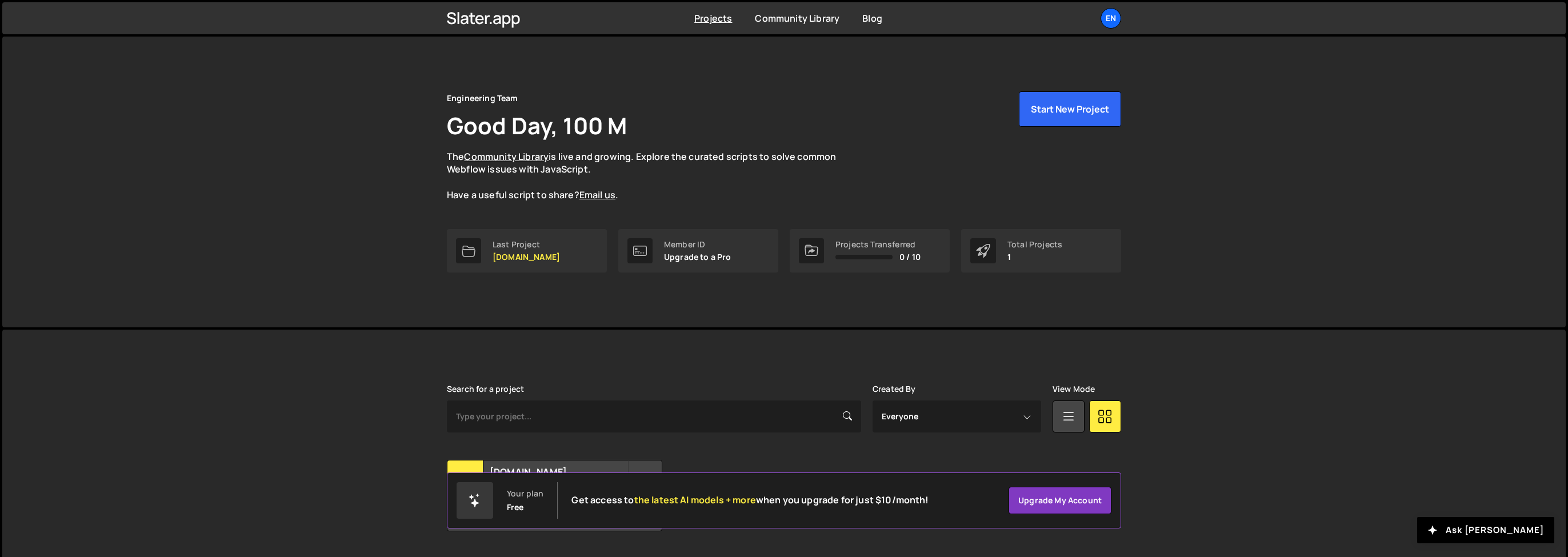
drag, startPoint x: 639, startPoint y: 35, endPoint x: 618, endPoint y: 90, distance: 58.9
click at [638, 36] on nav "Projects [GEOGRAPHIC_DATA] Blog En Projects Your Teams Account Upgrade Logout" at bounding box center [784, 18] width 1568 height 37
click at [538, 257] on p "[DOMAIN_NAME]" at bounding box center [526, 257] width 68 height 9
click at [822, 23] on link "Community Library" at bounding box center [797, 19] width 84 height 13
drag, startPoint x: 521, startPoint y: 241, endPoint x: 404, endPoint y: 243, distance: 117.0
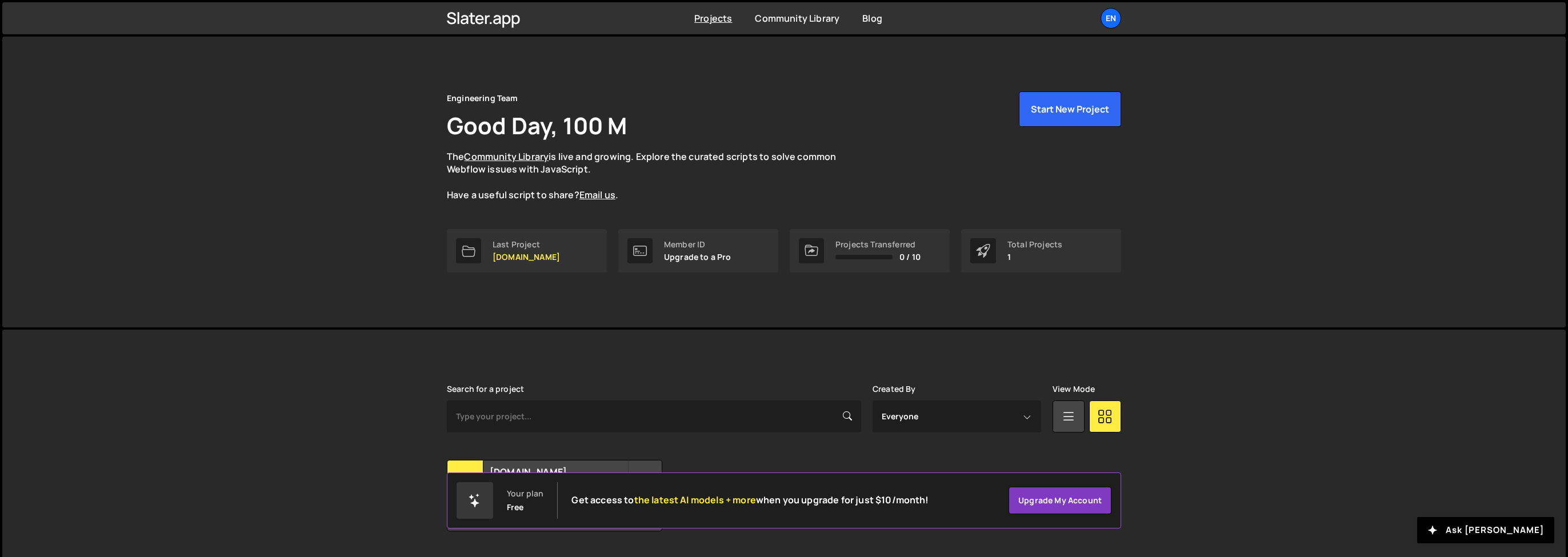
click at [521, 241] on div "Last Project" at bounding box center [526, 245] width 68 height 9
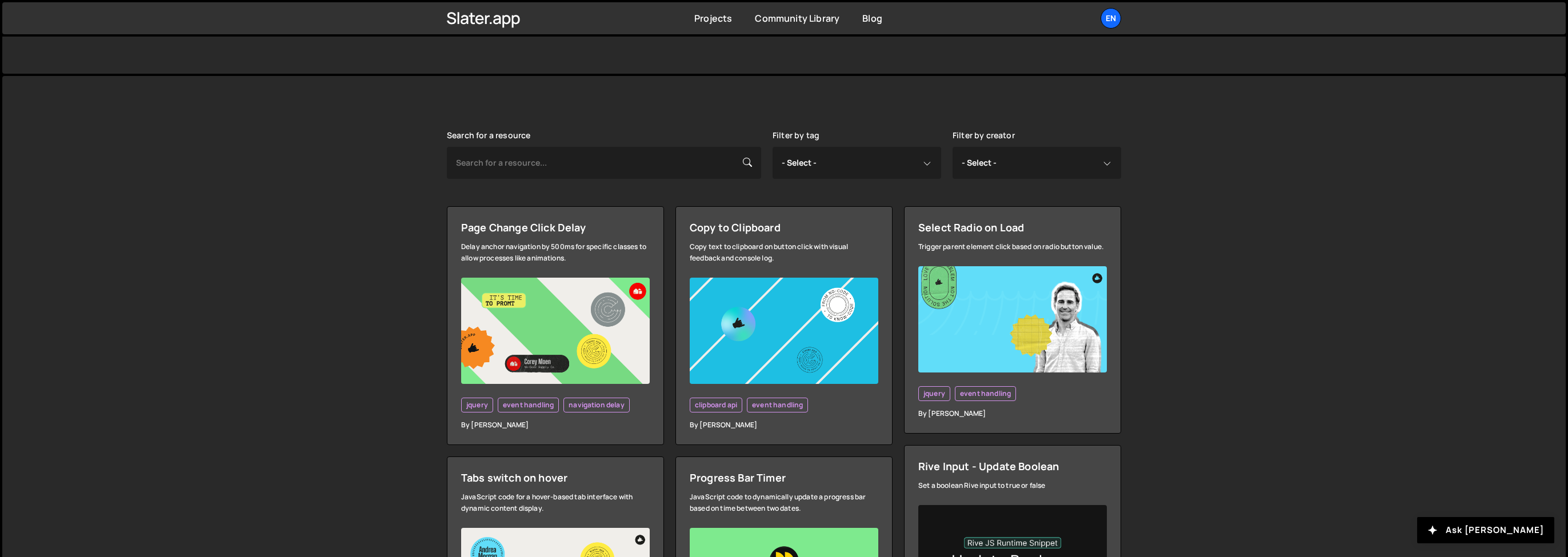
scroll to position [229, 0]
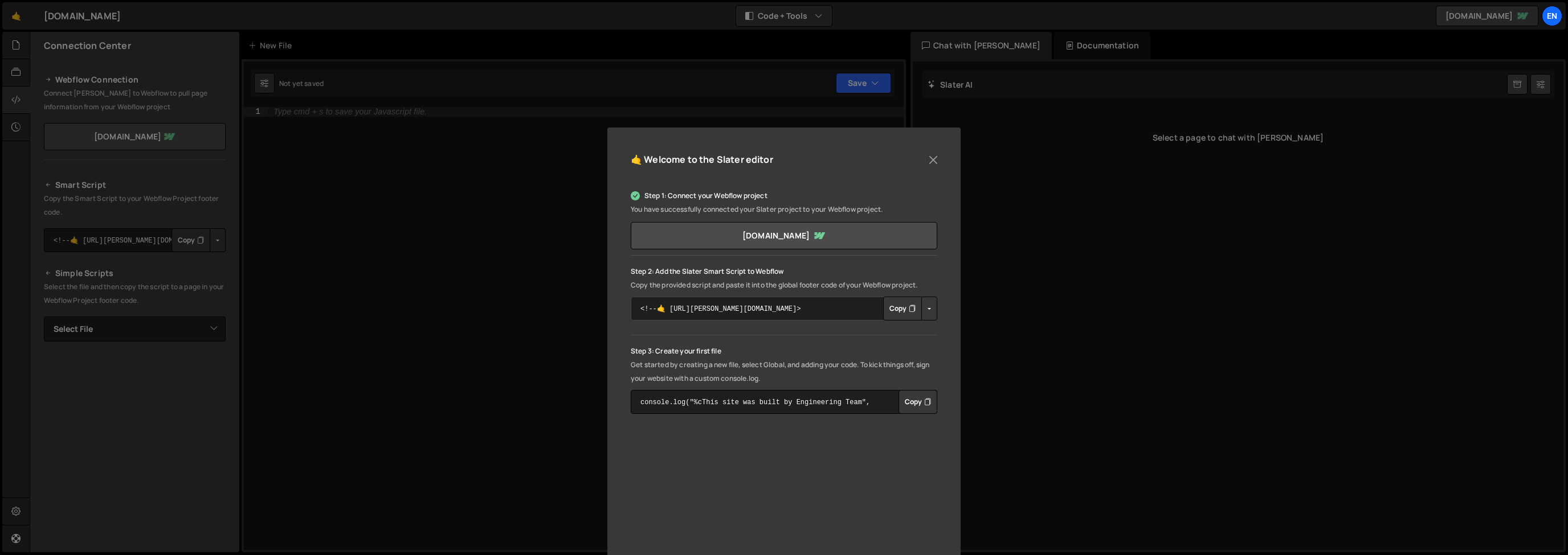
click at [752, 316] on textarea "<!--🤙 [URL][PERSON_NAME][DOMAIN_NAME]> <script>document.addEventListener("DOMCo…" at bounding box center [784, 308] width 307 height 24
click at [763, 315] on textarea "<!--🤙 [URL][PERSON_NAME][DOMAIN_NAME]> <script>document.addEventListener("DOMCo…" at bounding box center [784, 308] width 307 height 24
click at [823, 312] on textarea "<!--🤙 [URL][PERSON_NAME][DOMAIN_NAME]> <script>document.addEventListener("DOMCo…" at bounding box center [784, 308] width 307 height 24
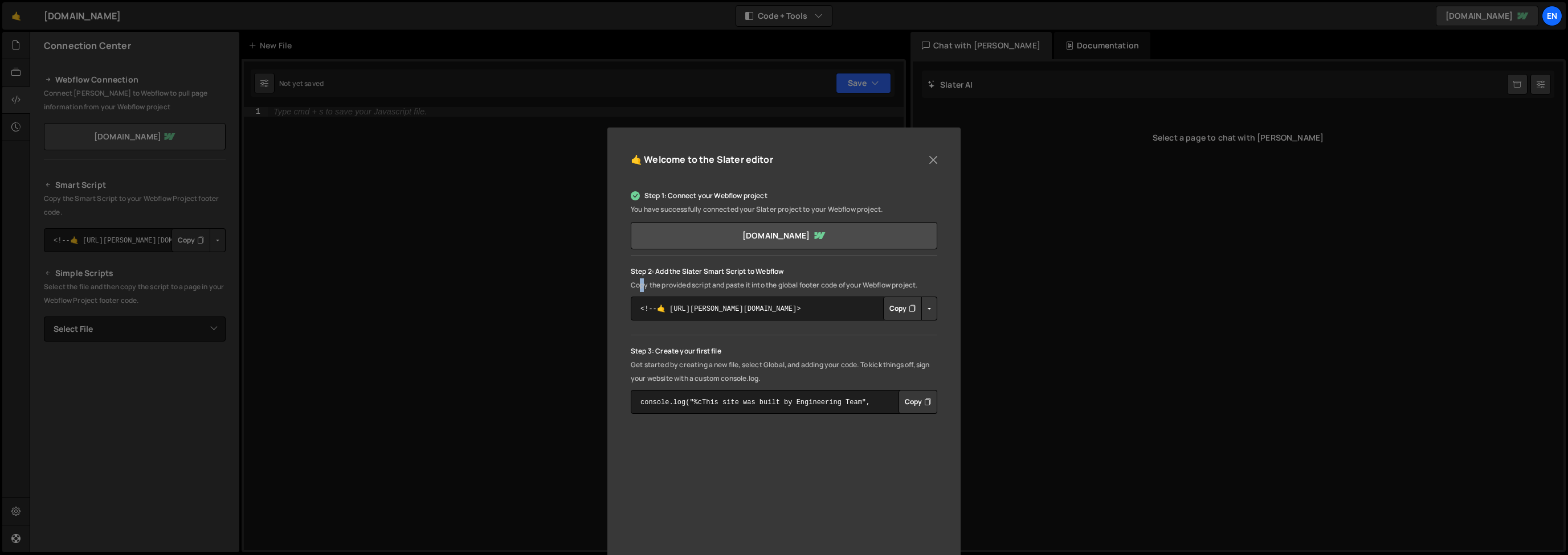
drag, startPoint x: 637, startPoint y: 286, endPoint x: 671, endPoint y: 286, distance: 34.0
click at [646, 286] on p "Copy the provided script and paste it into the global footer code of your Webfl…" at bounding box center [784, 285] width 307 height 13
drag, startPoint x: 671, startPoint y: 286, endPoint x: 780, endPoint y: 303, distance: 110.3
click at [671, 286] on p "Copy the provided script and paste it into the global footer code of your Webfl…" at bounding box center [784, 285] width 307 height 13
click at [817, 314] on textarea "<!--🤙 [URL][PERSON_NAME][DOMAIN_NAME]> <script>document.addEventListener("DOMCo…" at bounding box center [784, 308] width 307 height 24
